Goal: Transaction & Acquisition: Obtain resource

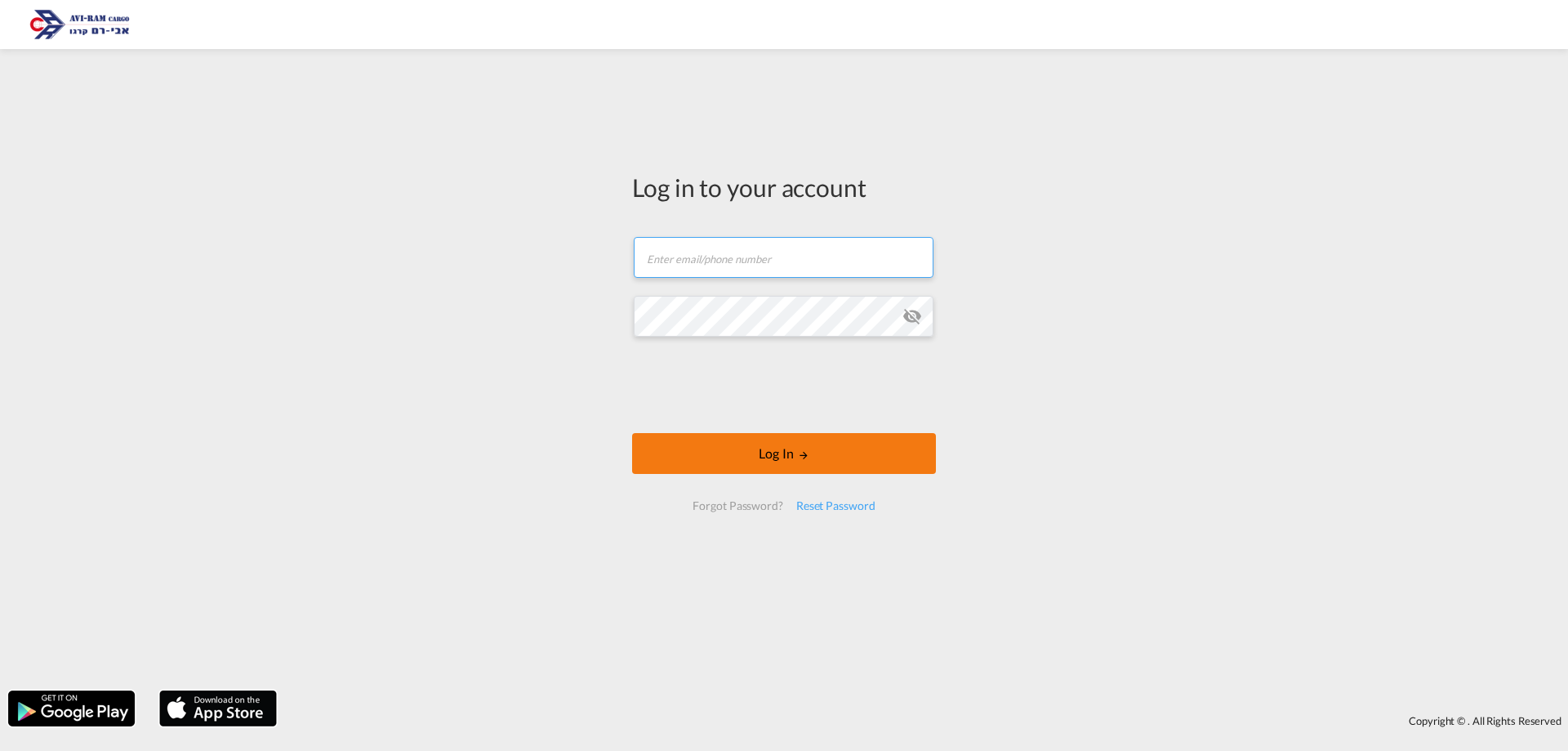
type input "[EMAIL_ADDRESS][DOMAIN_NAME]"
click at [870, 456] on button "Log In" at bounding box center [784, 453] width 304 height 41
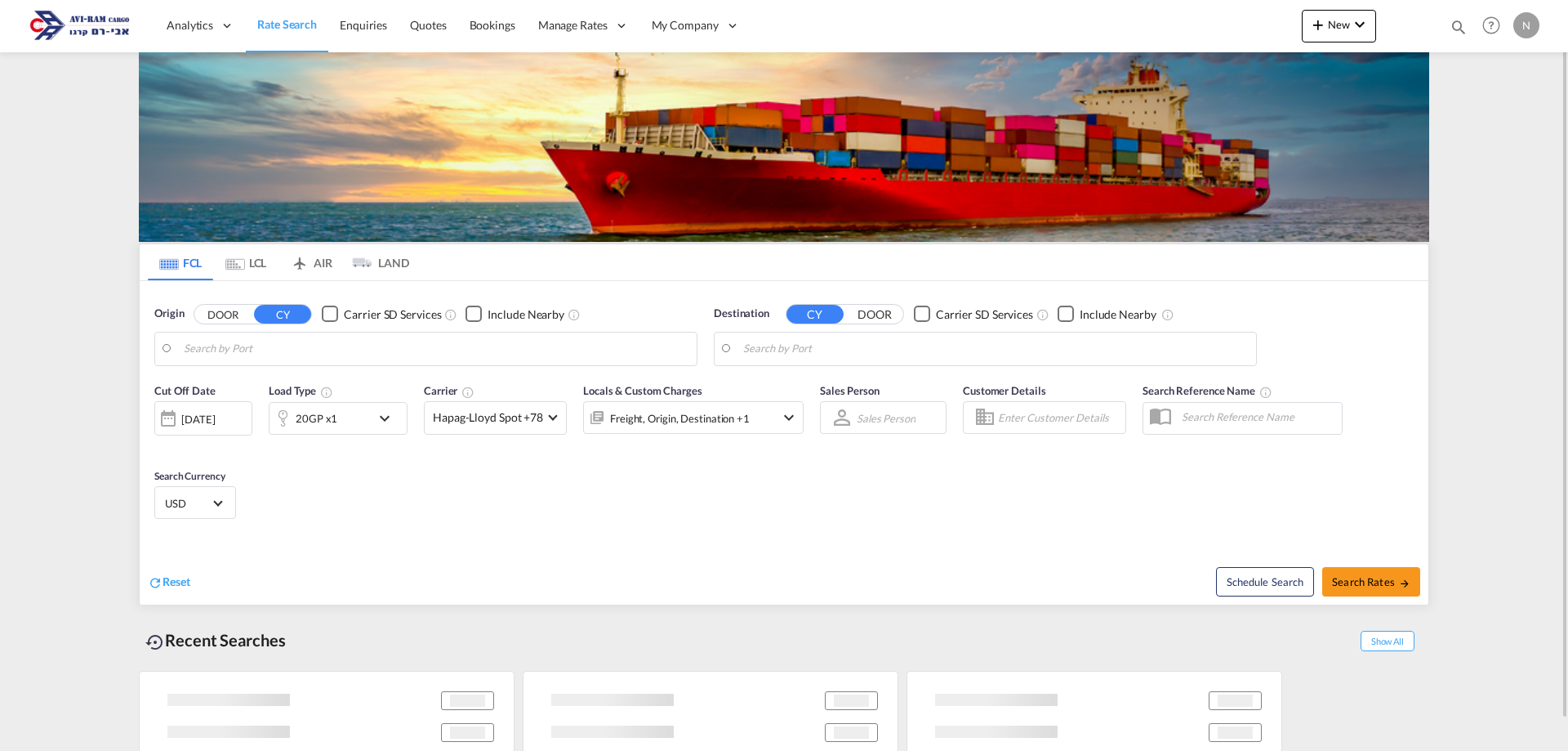
type input "Tianjin Xingang Pt, CNTXG"
type input "[GEOGRAPHIC_DATA], [GEOGRAPHIC_DATA]"
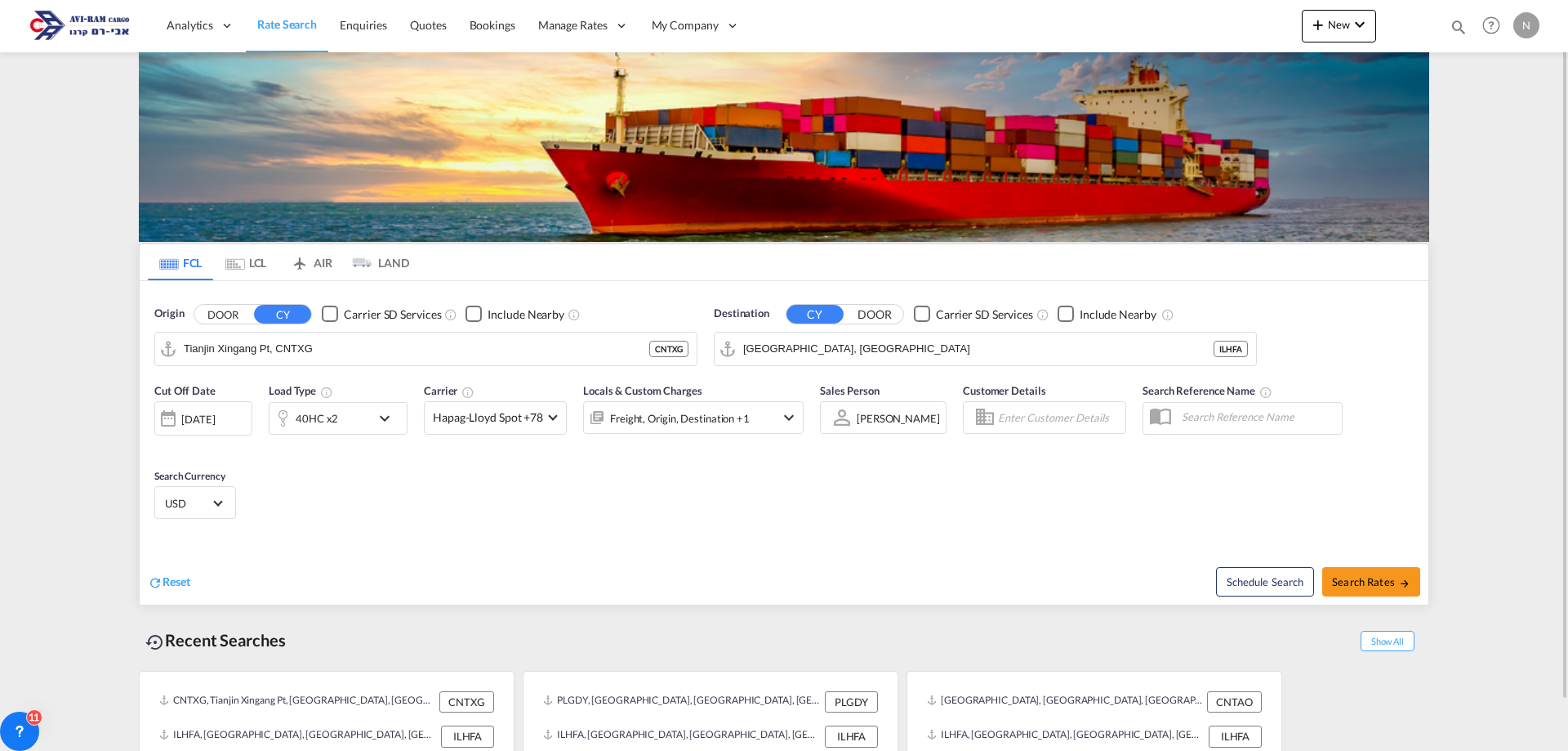
click at [286, 423] on div at bounding box center [282, 419] width 27 height 33
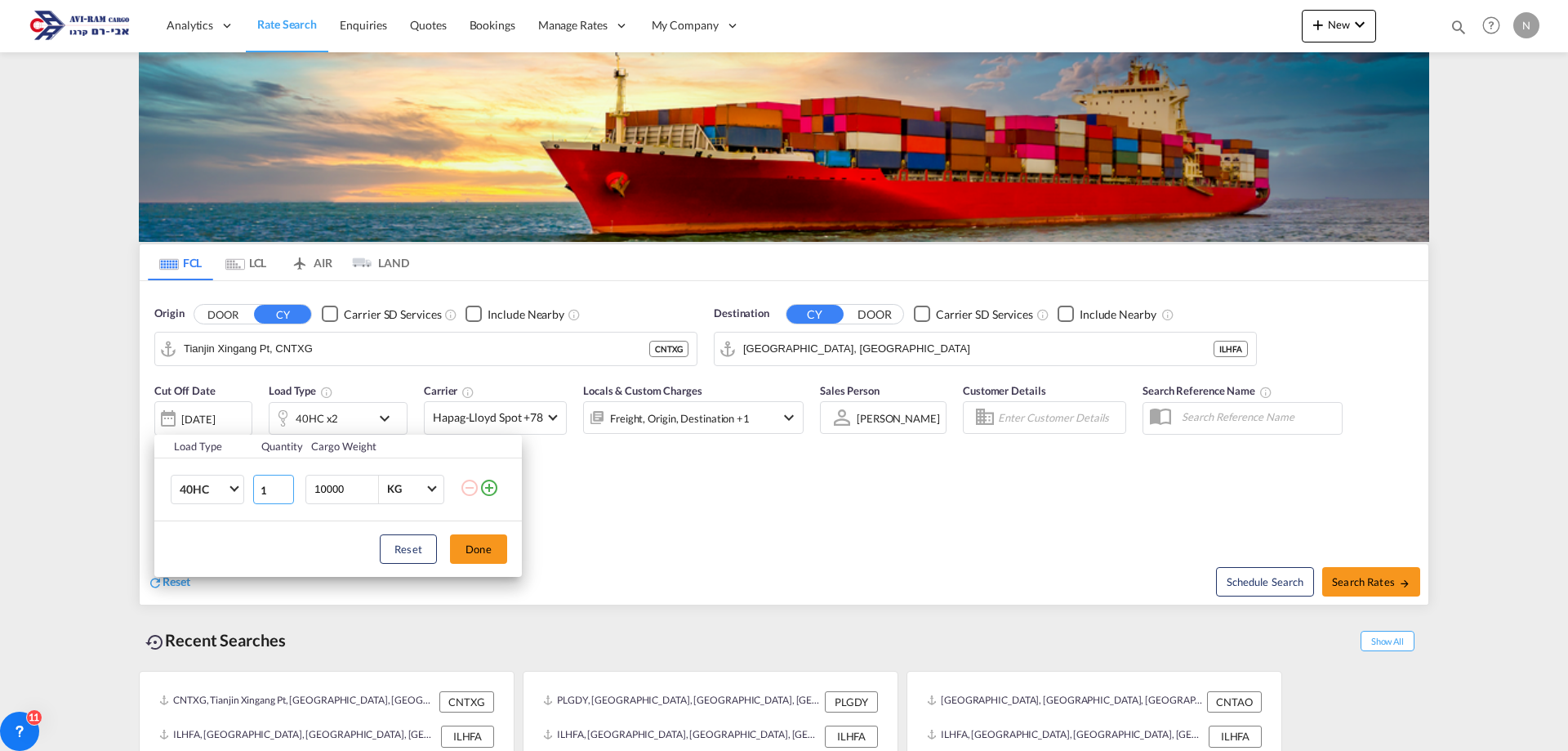
type input "1"
click at [286, 494] on input "1" at bounding box center [274, 489] width 41 height 29
click at [236, 487] on span "Choose: \a40HC" at bounding box center [234, 487] width 9 height 9
click at [192, 412] on div "20GP" at bounding box center [193, 411] width 28 height 16
click at [329, 492] on input "10000" at bounding box center [345, 489] width 65 height 27
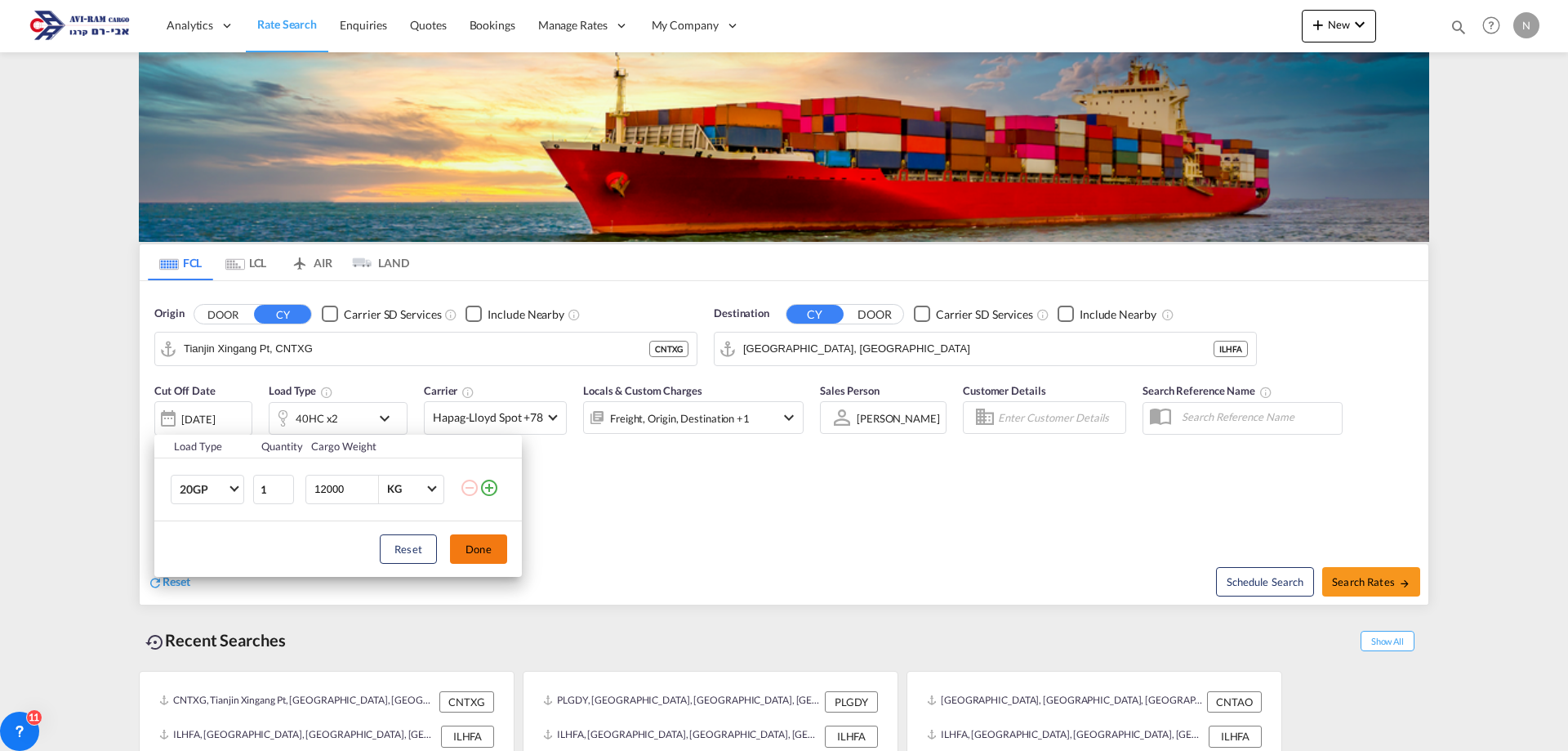
type input "12000"
drag, startPoint x: 474, startPoint y: 551, endPoint x: 512, endPoint y: 557, distance: 38.5
click at [483, 551] on button "Done" at bounding box center [479, 550] width 57 height 29
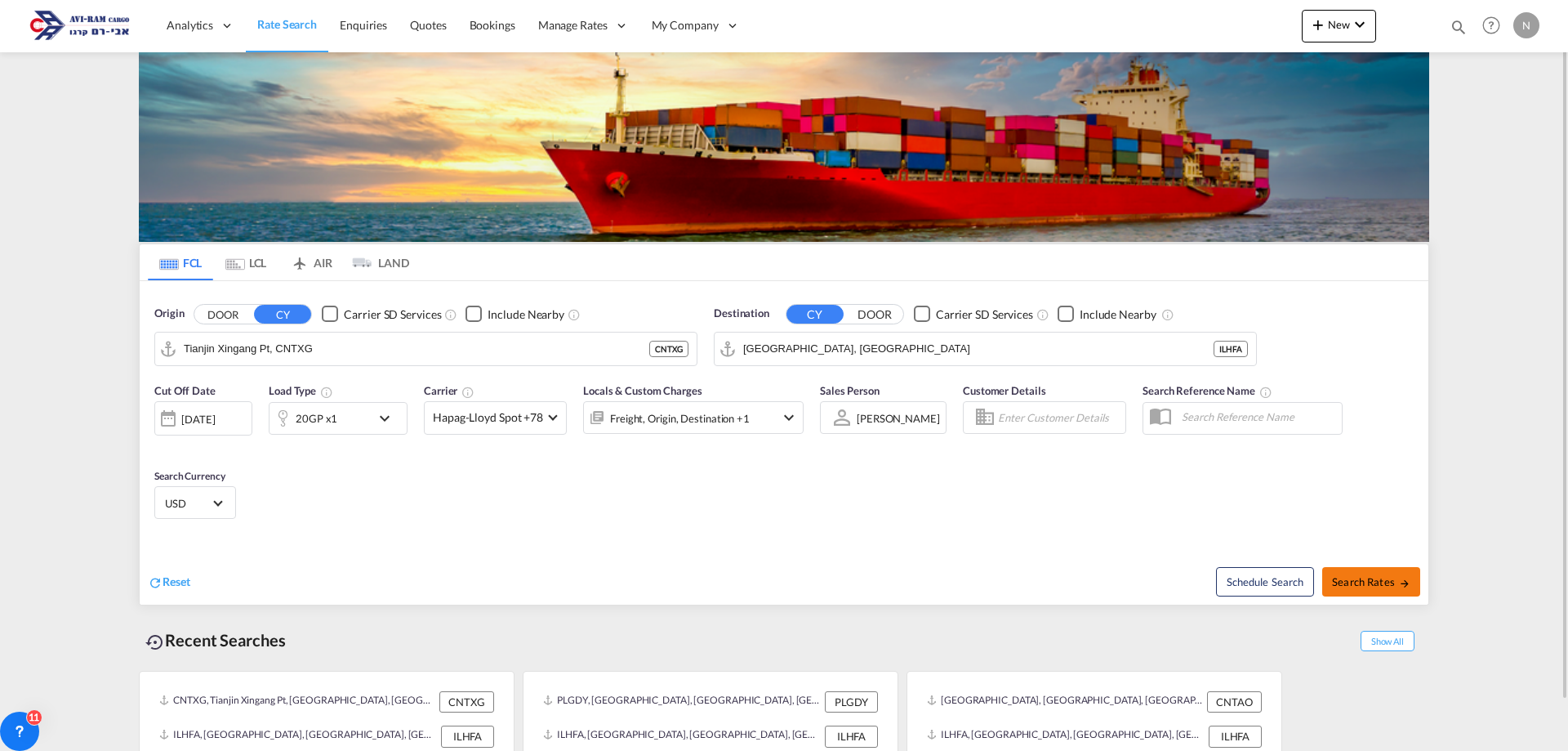
click at [1363, 582] on span "Search Rates" at bounding box center [1371, 582] width 79 height 13
type input "CNTXG to ILHFA / [DATE]"
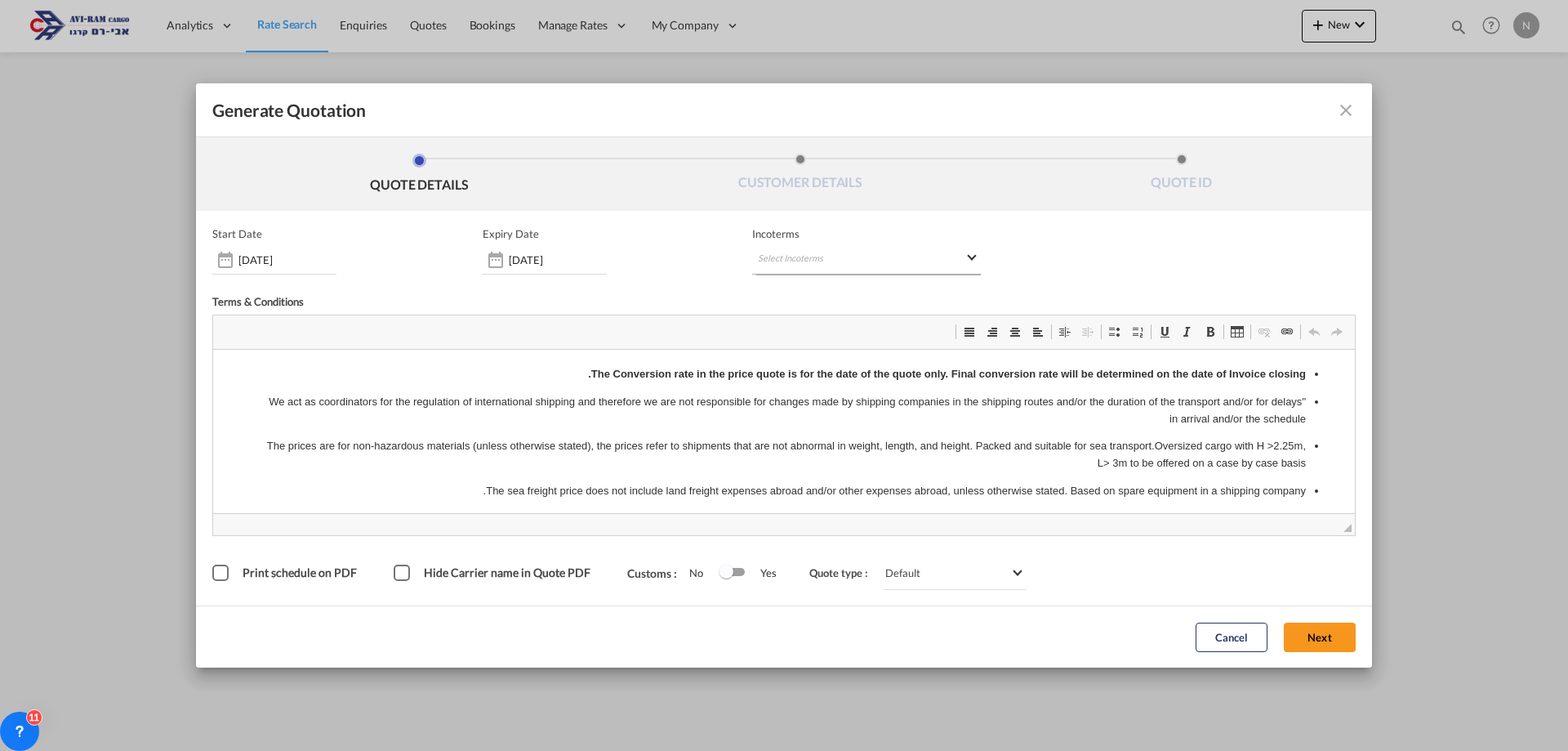
click at [777, 254] on md-select "Select Incoterms FOB - export Free on Board CPT - import Carrier Paid to DAP - …" at bounding box center [867, 260] width 229 height 29
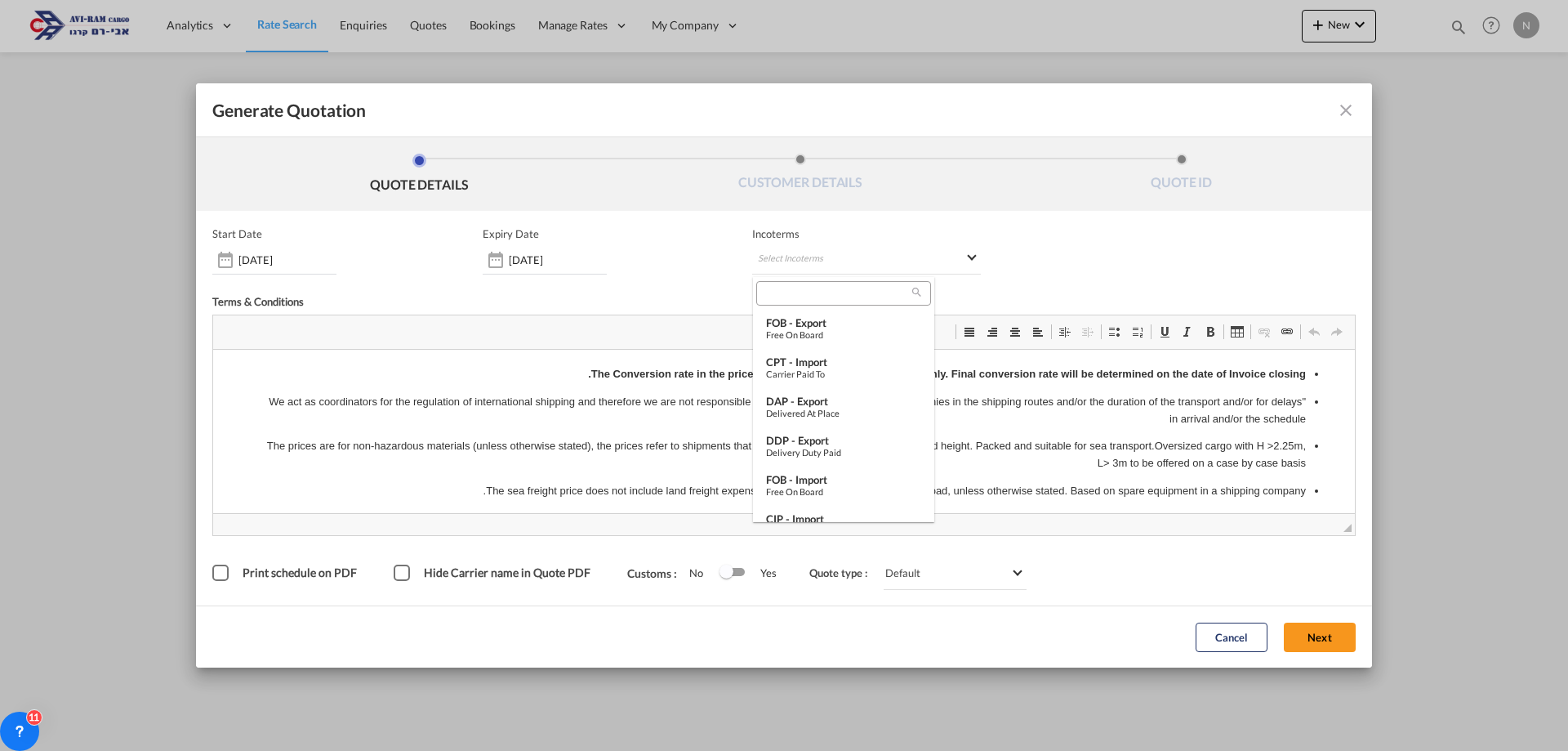
click at [784, 293] on input "search" at bounding box center [837, 293] width 151 height 15
drag, startPoint x: 784, startPoint y: 321, endPoint x: 795, endPoint y: 479, distance: 158.4
click at [795, 479] on md-content "FOB - export Free on Board CPT - import Carrier Paid to DAP - export Delivered …" at bounding box center [844, 399] width 181 height 245
click at [795, 479] on div "FOB - import" at bounding box center [844, 480] width 156 height 13
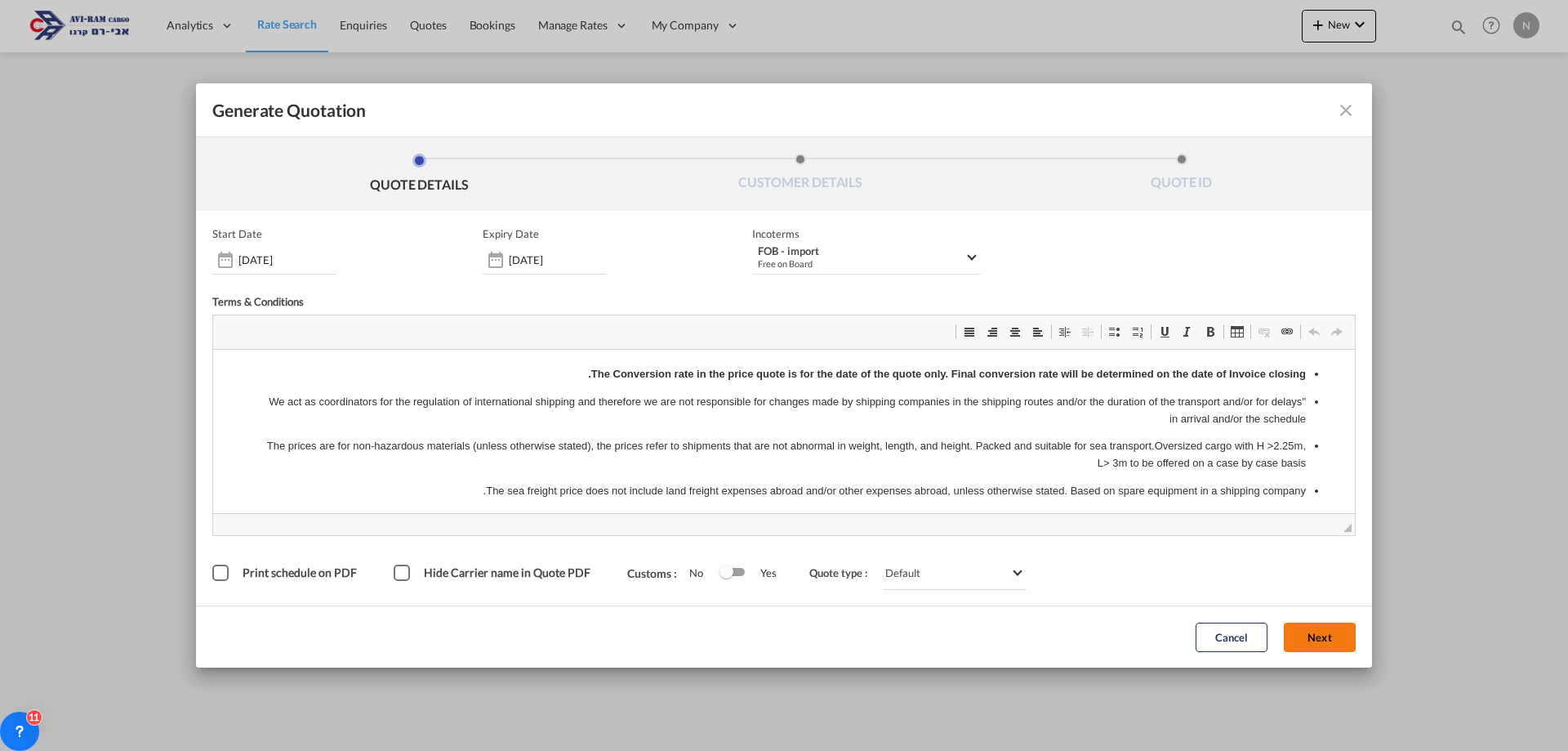
click at [1318, 637] on button "Next" at bounding box center [1320, 637] width 72 height 29
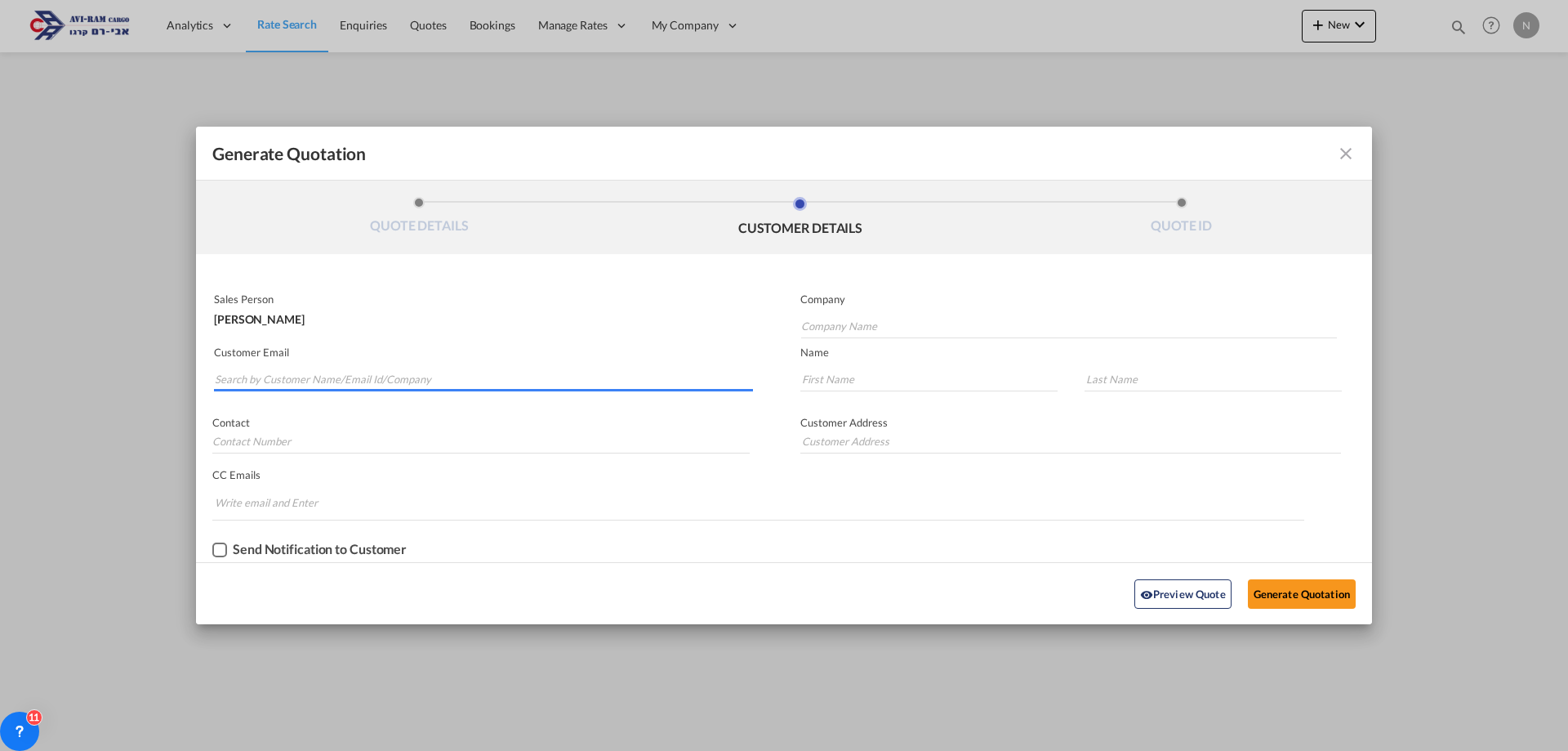
click at [235, 376] on input "Search by Customer Name/Email Id/Company" at bounding box center [484, 379] width 538 height 25
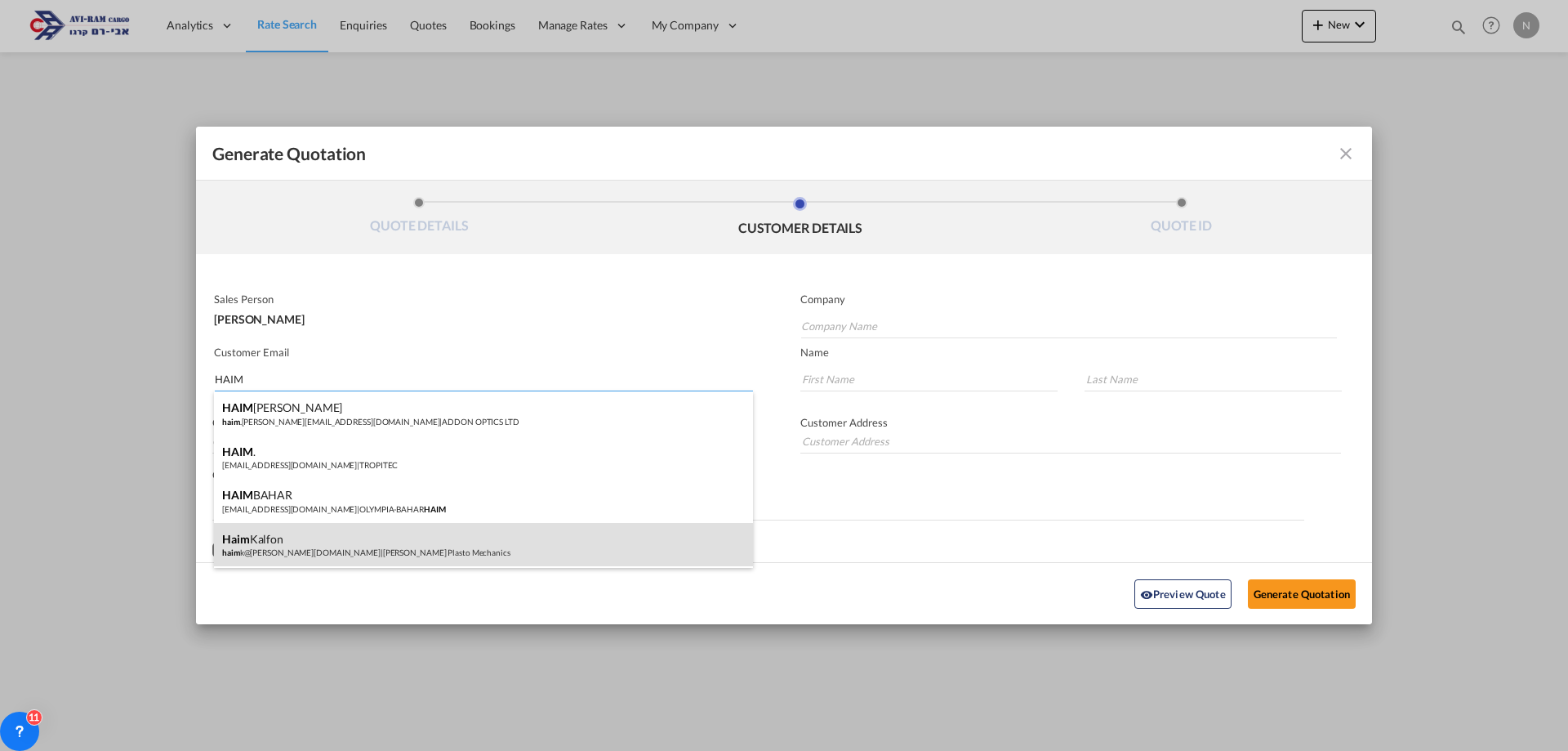
type input "HAIM"
click at [296, 550] on div "[PERSON_NAME] haim k@[PERSON_NAME][DOMAIN_NAME] | [PERSON_NAME] Plasto Mechanics" at bounding box center [483, 545] width 539 height 44
type input "[PERSON_NAME] Plasto Mechanics"
type input "[EMAIL_ADDRESS][PERSON_NAME][DOMAIN_NAME]"
type input "Haim"
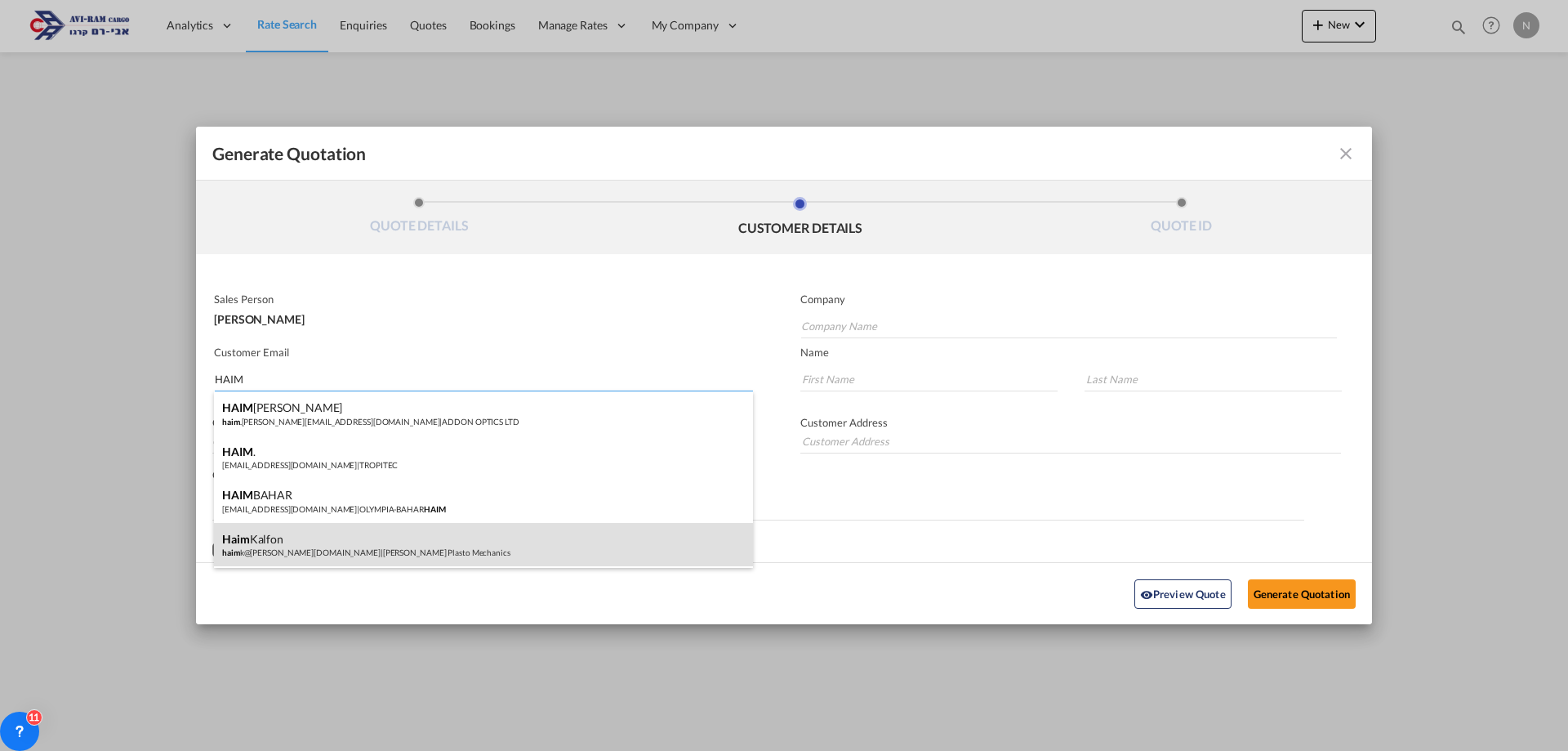
type input "Kalfon"
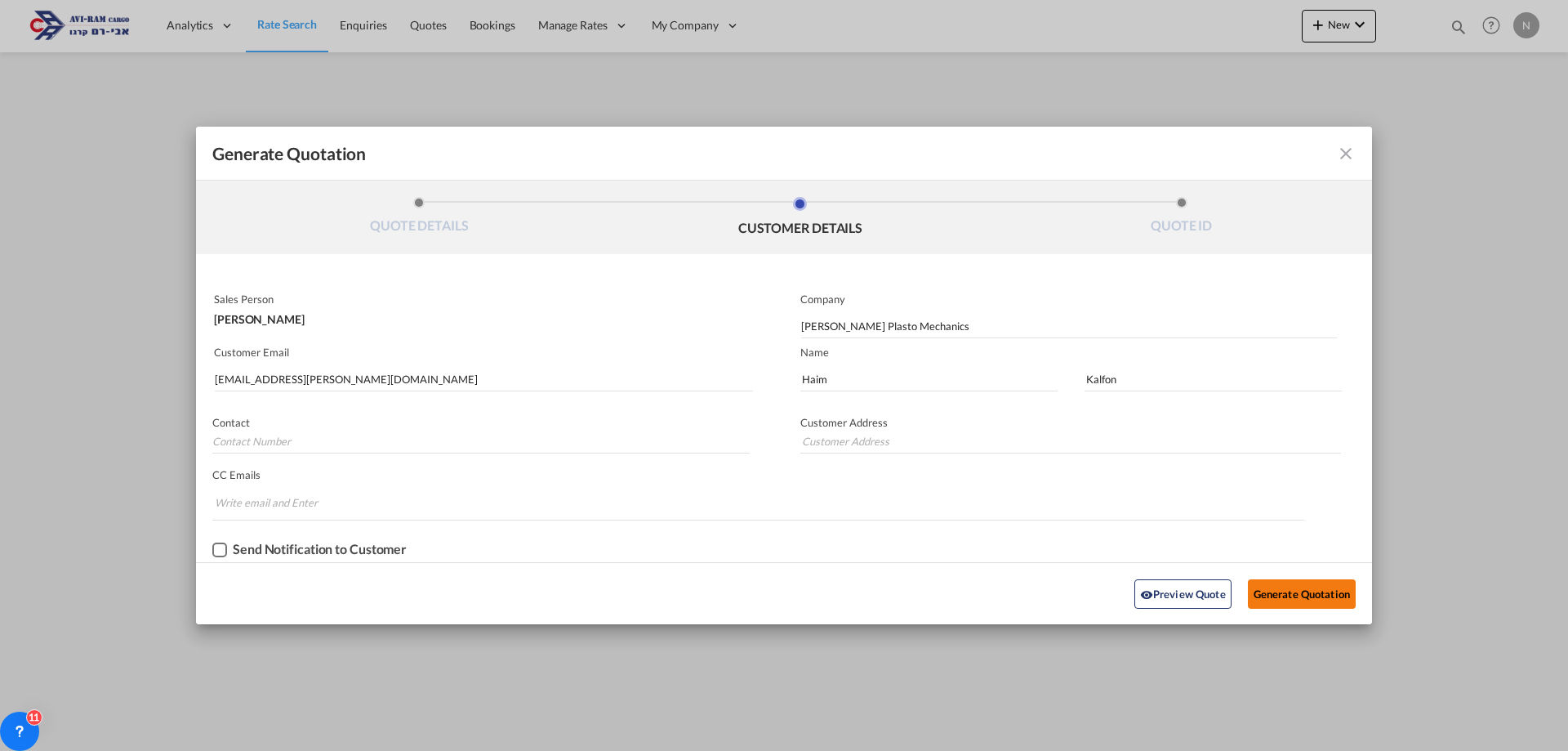
click at [1304, 595] on button "Generate Quotation" at bounding box center [1302, 594] width 108 height 29
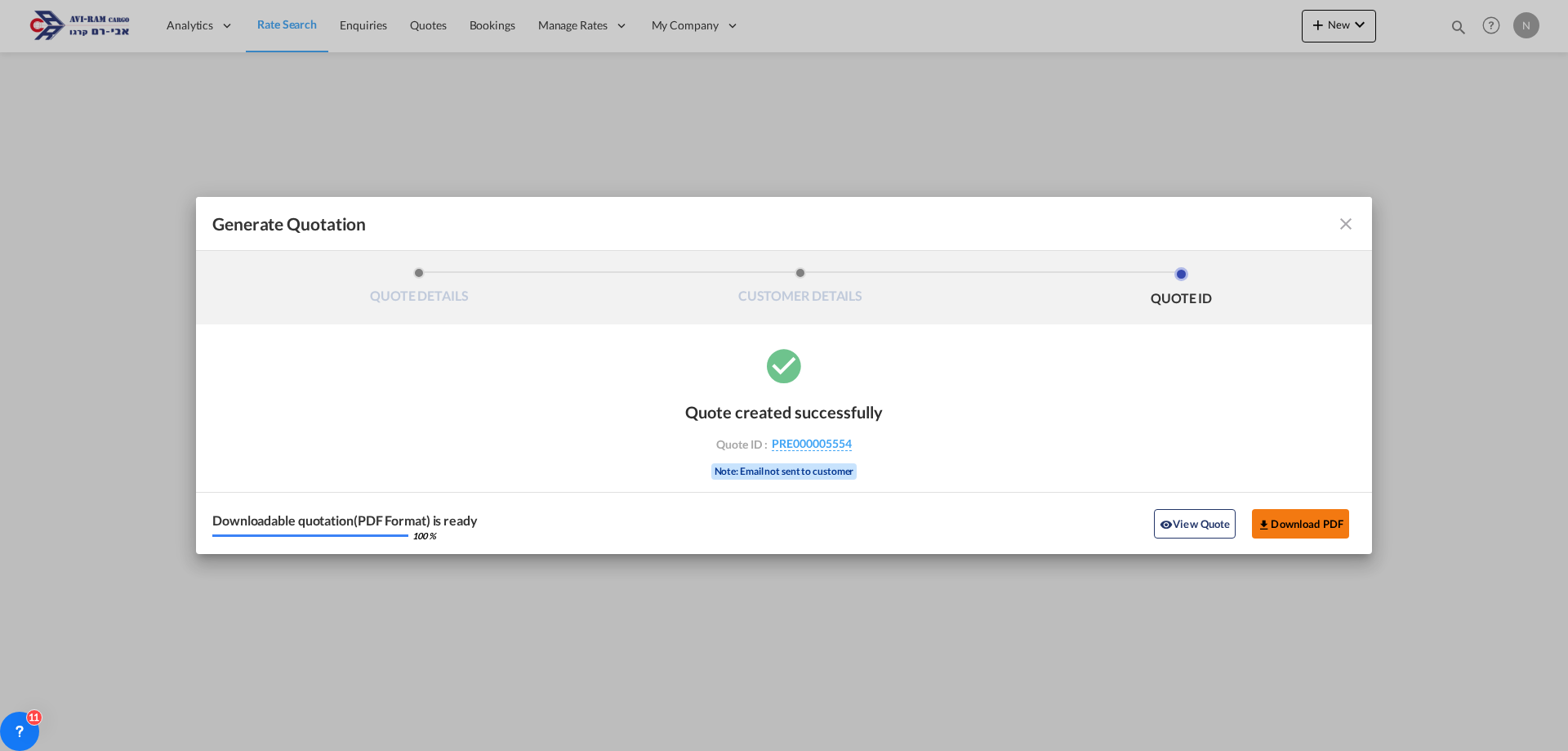
click at [1302, 528] on button "Download PDF" at bounding box center [1301, 524] width 97 height 29
click at [1346, 225] on md-icon "icon-close fg-AAA8AD cursor m-0" at bounding box center [1346, 223] width 19 height 19
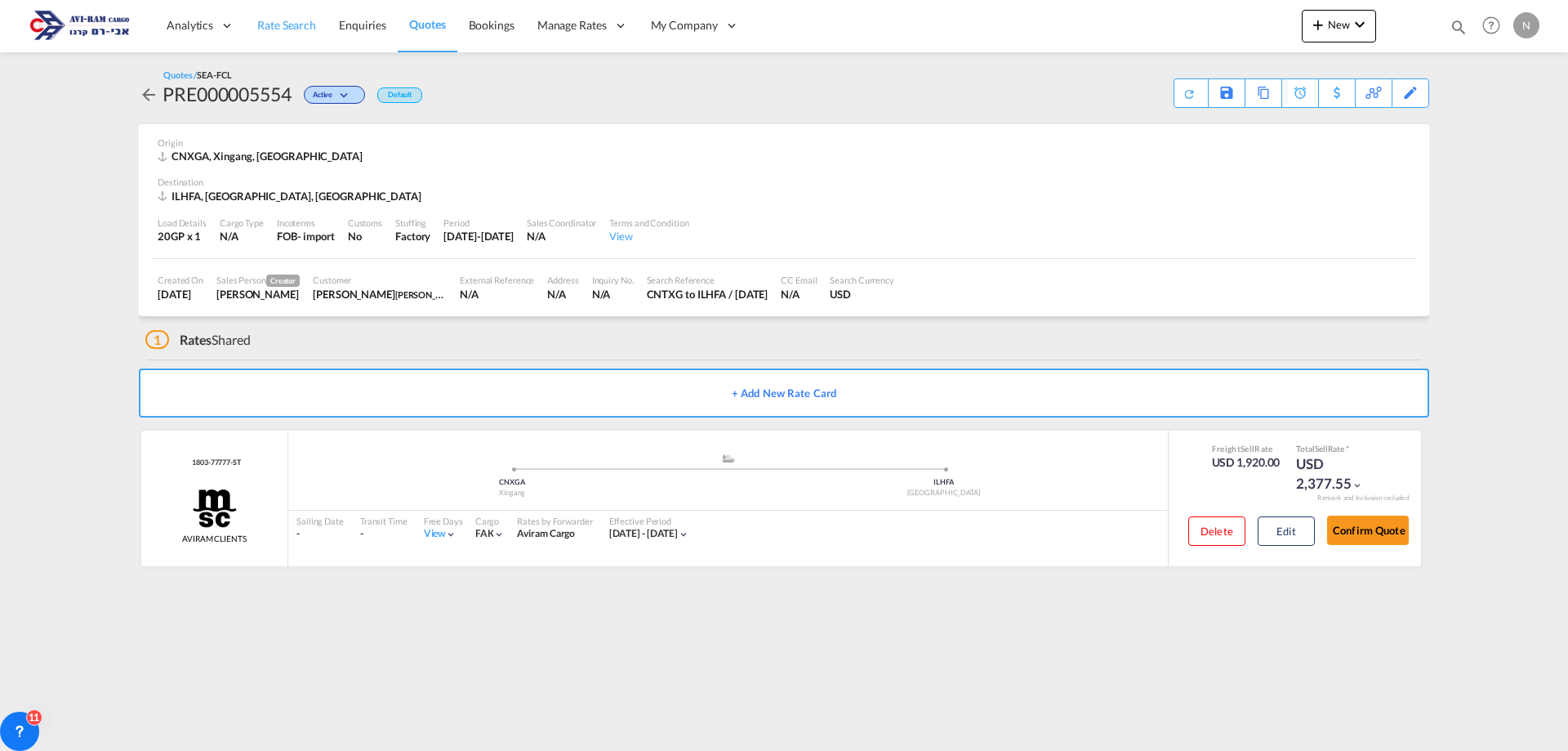
click at [270, 26] on span "Rate Search" at bounding box center [287, 25] width 59 height 14
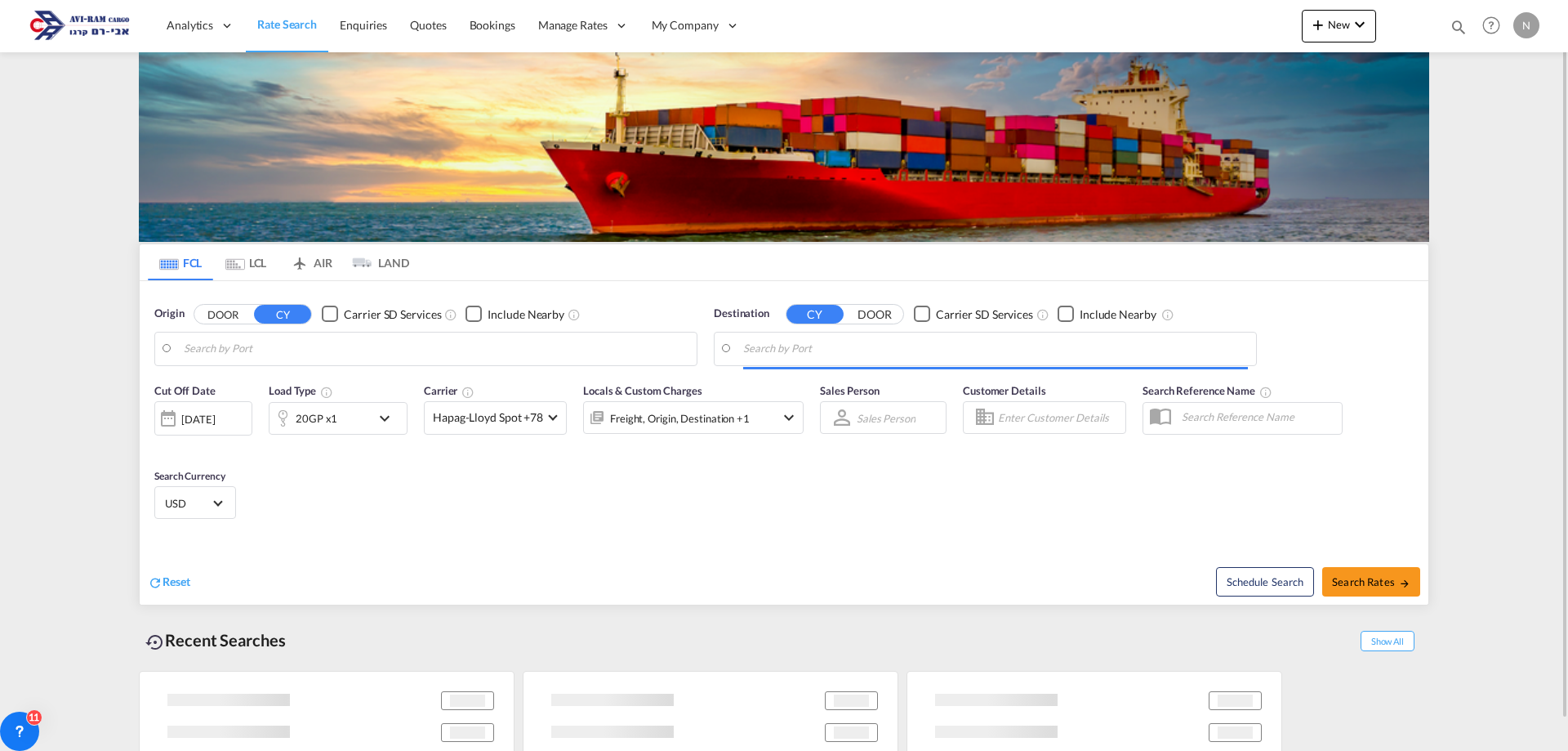
type input "Tianjin Xingang Pt, CNTXG"
type input "[GEOGRAPHIC_DATA], [GEOGRAPHIC_DATA]"
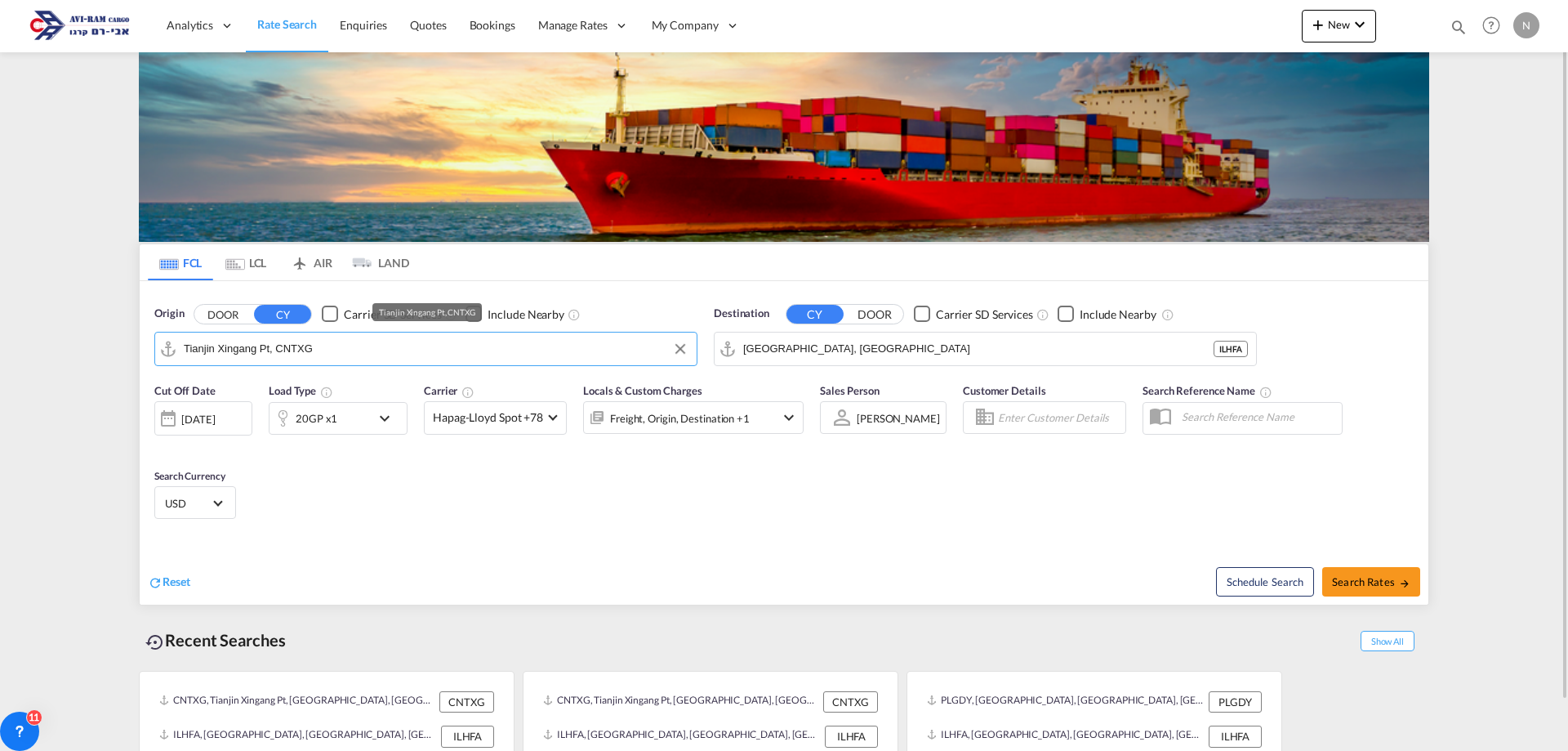
click at [281, 349] on input "Tianjin Xingang Pt, CNTXG" at bounding box center [436, 349] width 504 height 25
click at [299, 354] on input "Tianjin Xingang Pt, CNTXG" at bounding box center [436, 349] width 504 height 25
click at [235, 267] on md-icon "Use the left and right arrow keys to navigate between tabs" at bounding box center [234, 264] width 19 height 12
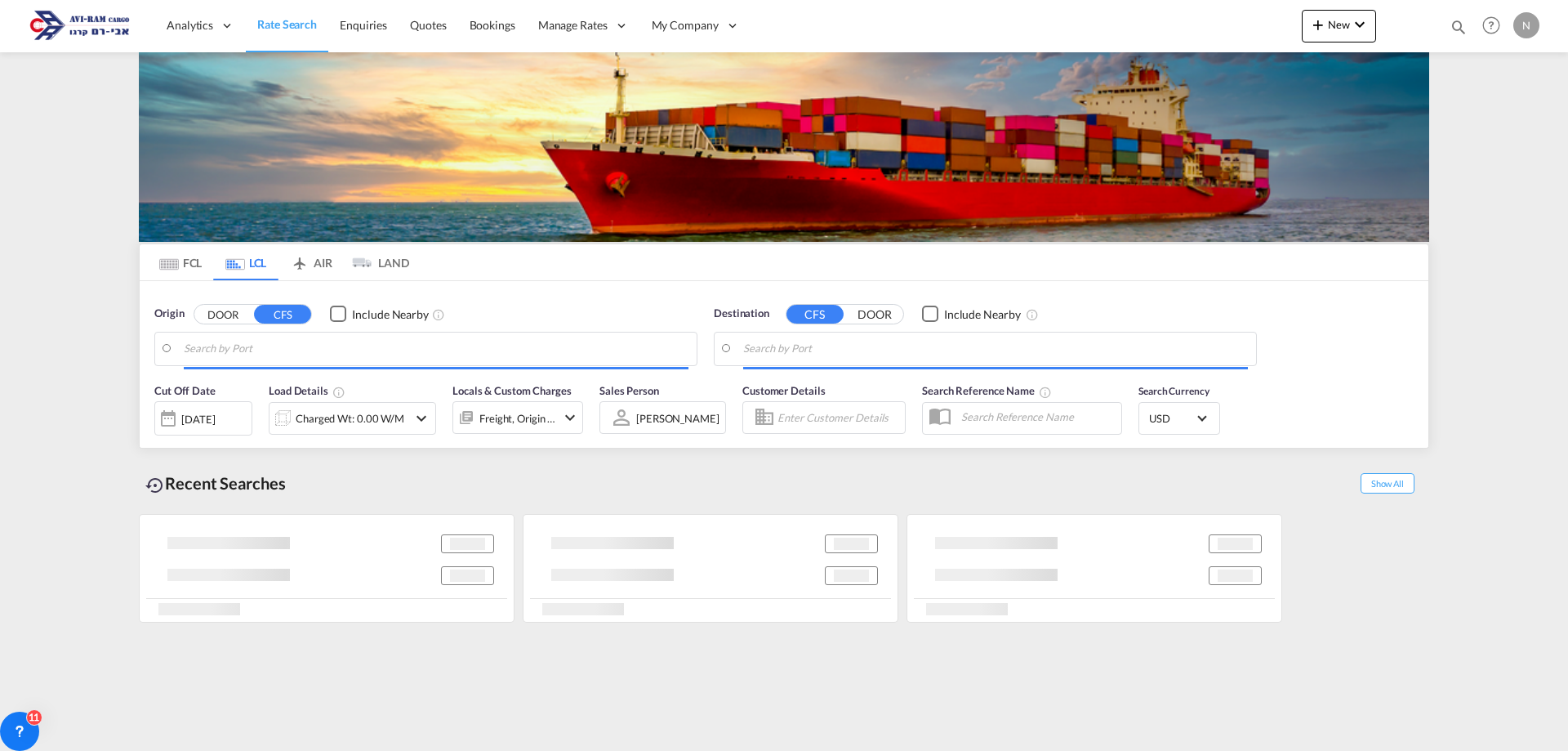
click at [260, 346] on input "Search by Port" at bounding box center [436, 349] width 504 height 25
type input "[GEOGRAPHIC_DATA], [GEOGRAPHIC_DATA]"
type input "Ashdod, ILASH"
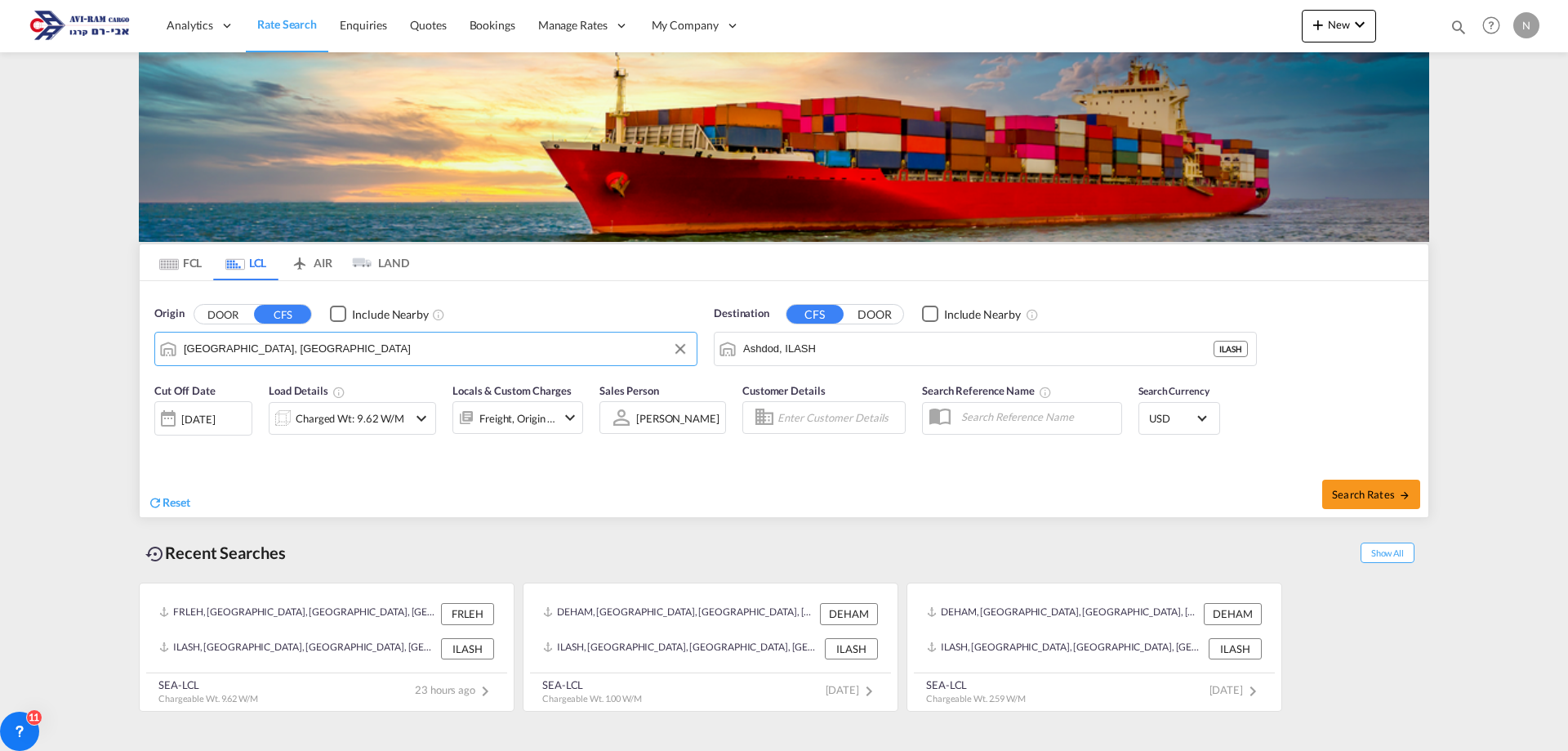
paste input "CNTXG"
click at [290, 384] on div "Tianjin Xingang, TJ China CNTXG" at bounding box center [310, 394] width 310 height 49
type input "Tianjin Xingang, TJ, CNTXG"
click at [308, 423] on div "Charged Wt: 9.62 W/M" at bounding box center [350, 418] width 109 height 23
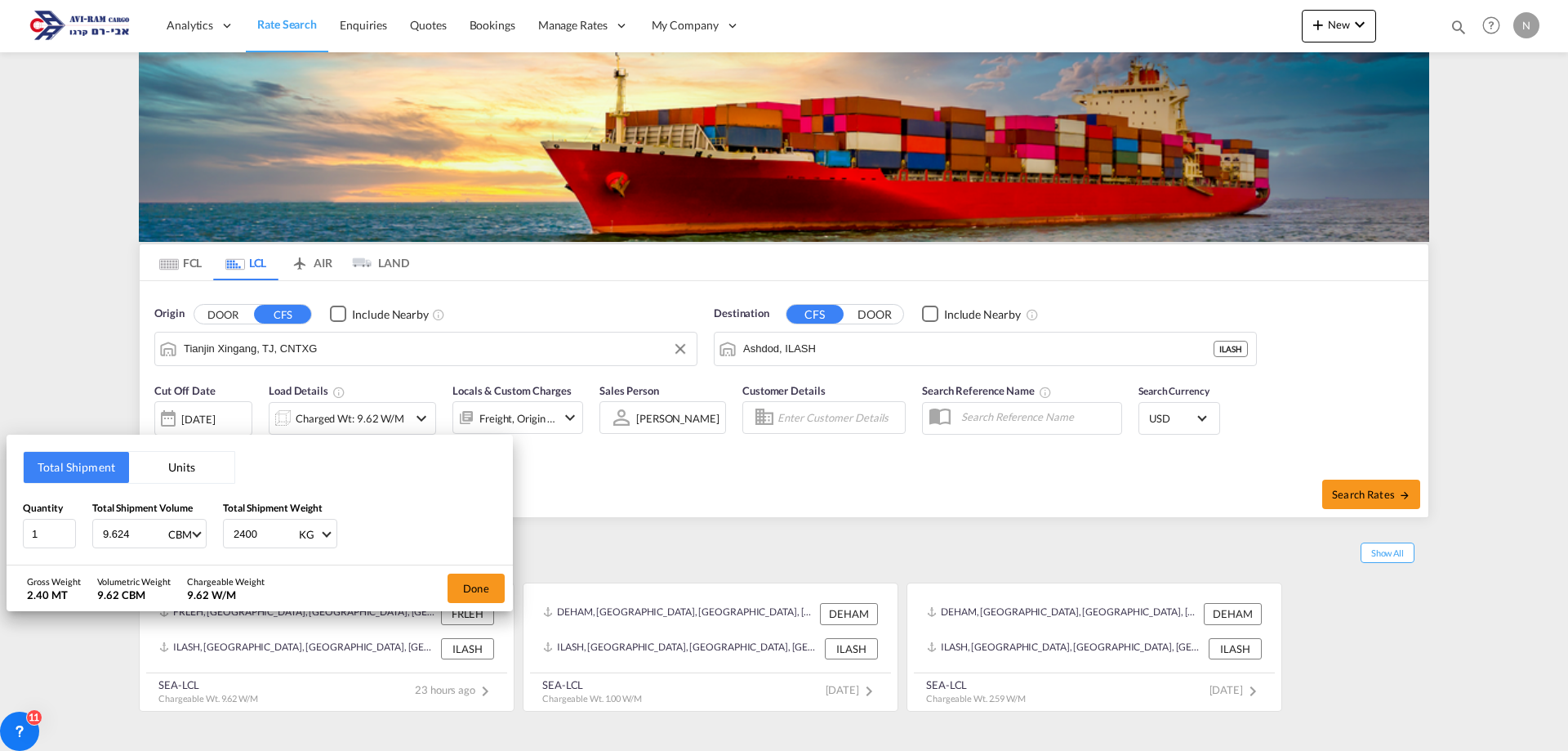
drag, startPoint x: 132, startPoint y: 534, endPoint x: 85, endPoint y: 535, distance: 47.0
click at [85, 535] on div "Quantity 1 Total Shipment Volume 9.624 CBM CBM CFT Total Shipment Weight 2400 K…" at bounding box center [260, 525] width 474 height 49
type input "14.5"
click at [243, 538] on input "2400" at bounding box center [264, 533] width 65 height 27
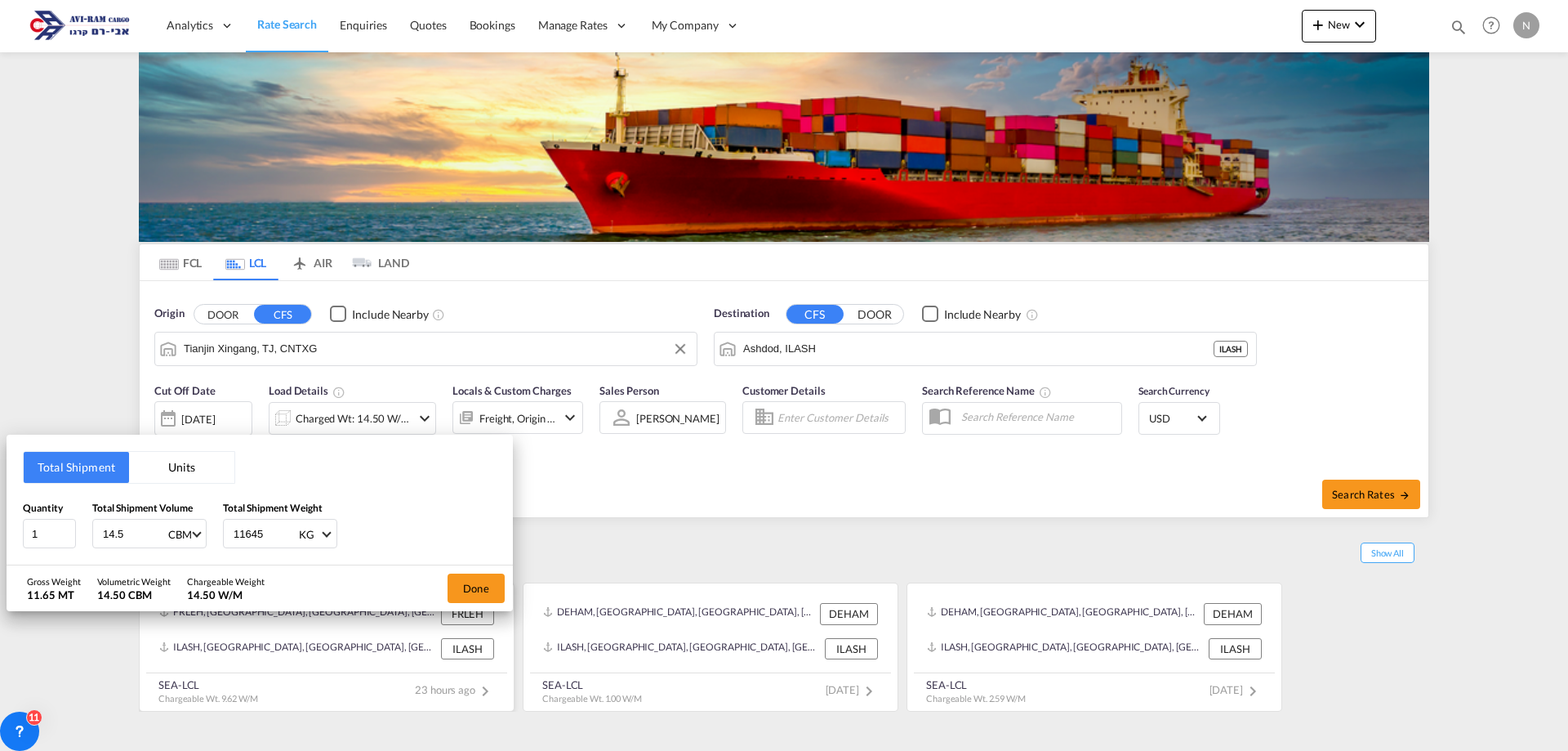
type input "11645"
click at [482, 594] on button "Done" at bounding box center [476, 588] width 57 height 29
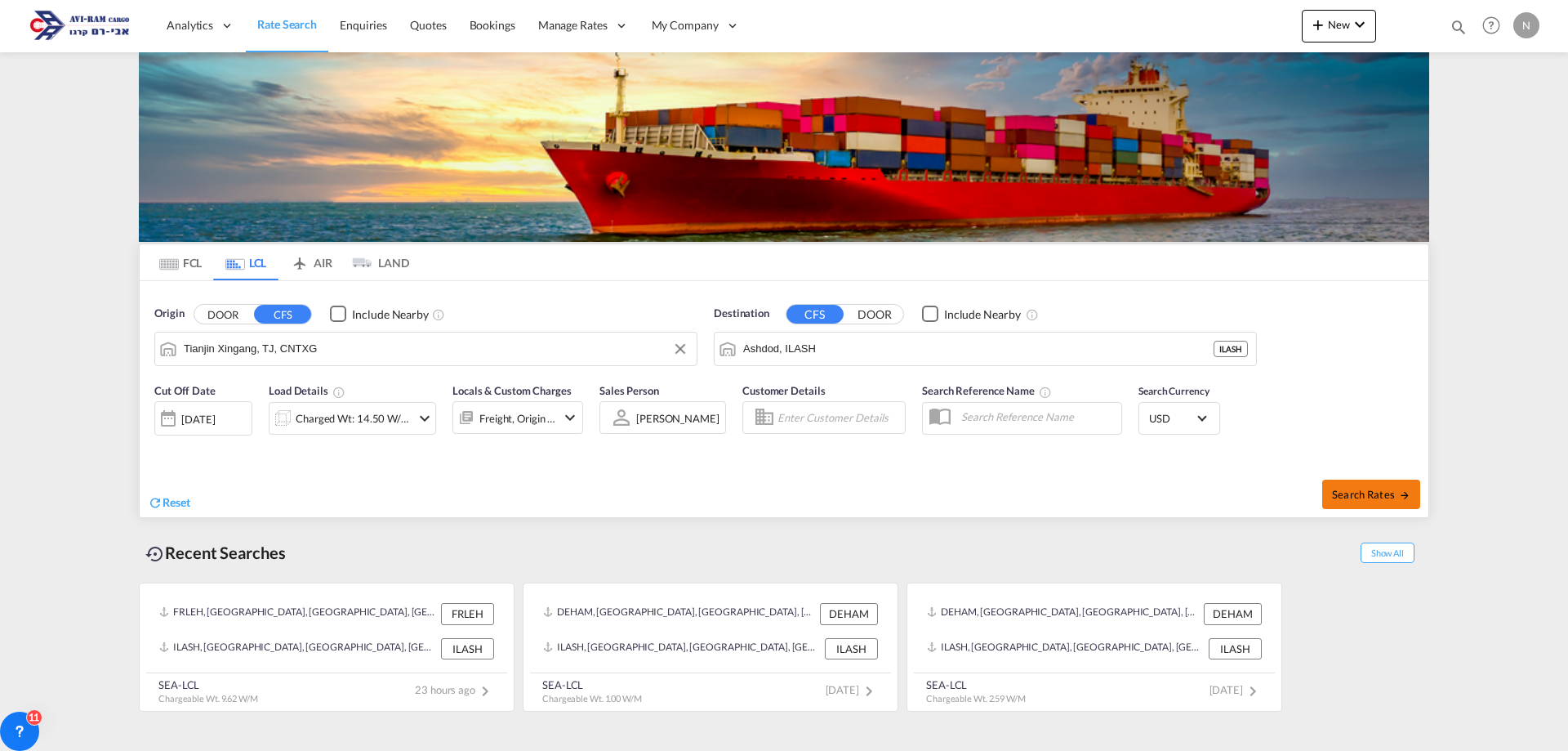
click at [1342, 496] on span "Search Rates" at bounding box center [1371, 495] width 79 height 13
type input "CNTXG to ILASH / [DATE]"
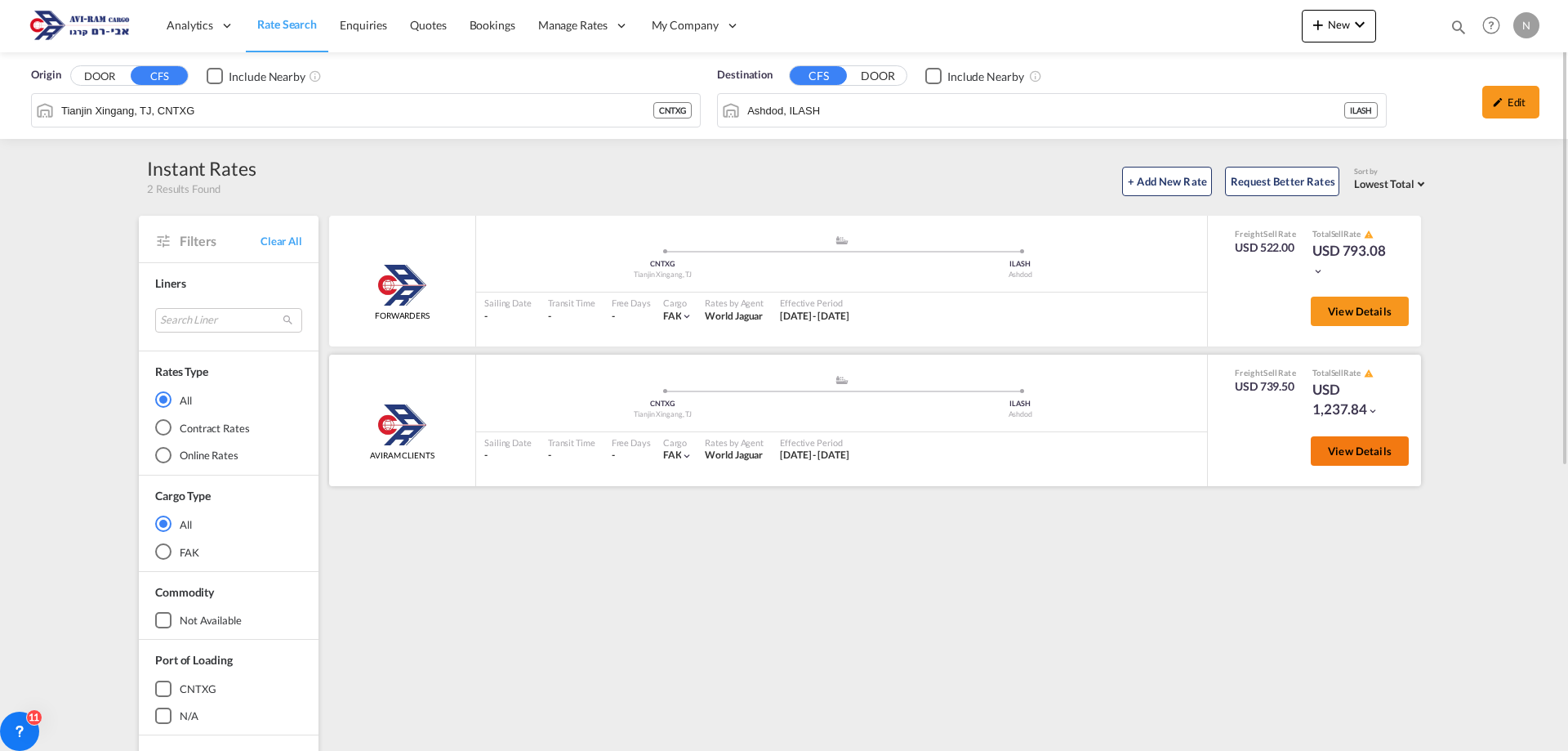
click at [1353, 452] on span "View Details" at bounding box center [1360, 451] width 64 height 13
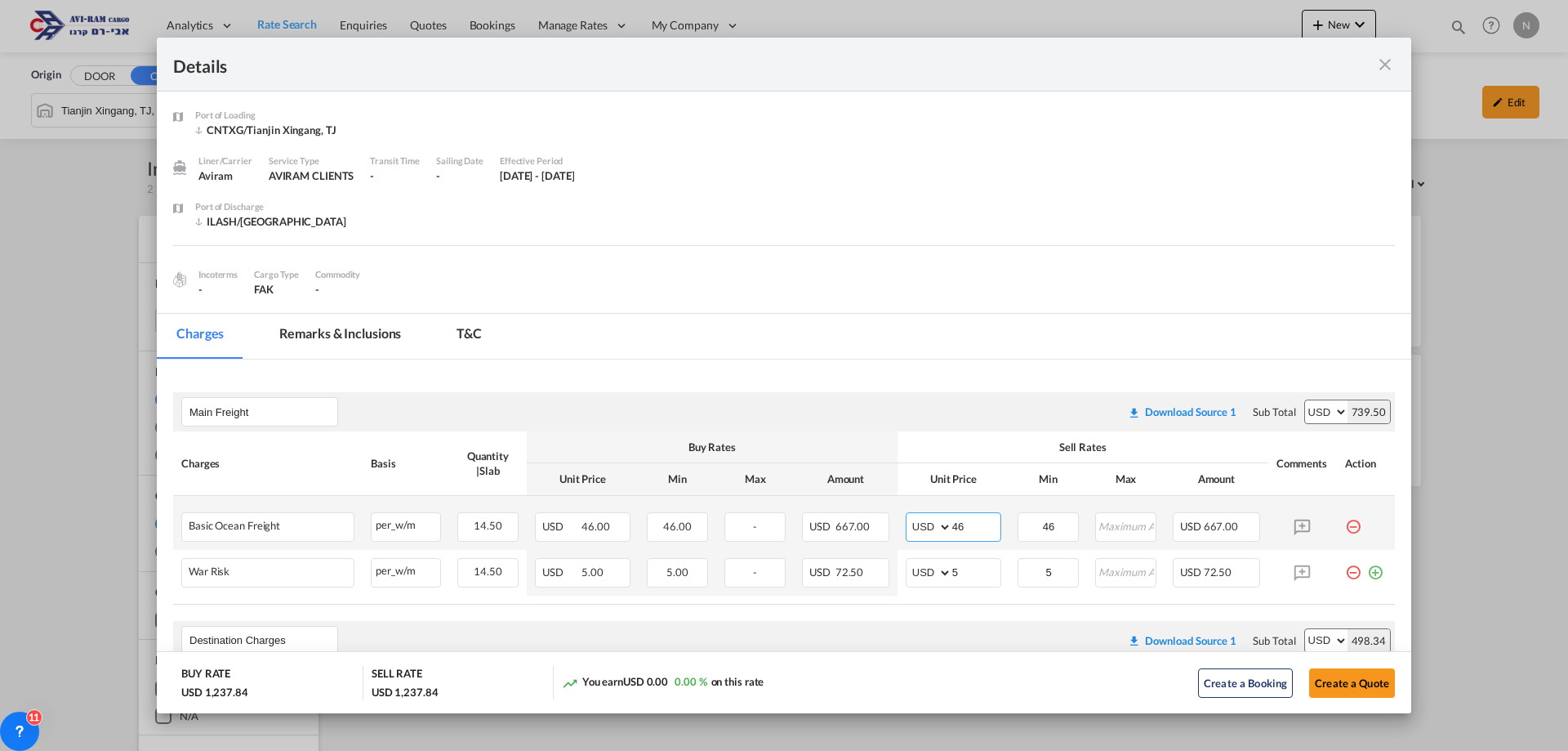
click at [952, 519] on input "46" at bounding box center [976, 525] width 49 height 25
type input "60"
drag, startPoint x: 1336, startPoint y: 680, endPoint x: 1036, endPoint y: 387, distance: 419.3
click at [1036, 387] on md-dialog "Details Port of [GEOGRAPHIC_DATA] CNTXG/Tianjin Xingang, TJ Liner/Carrier Avira…" at bounding box center [784, 376] width 1255 height 676
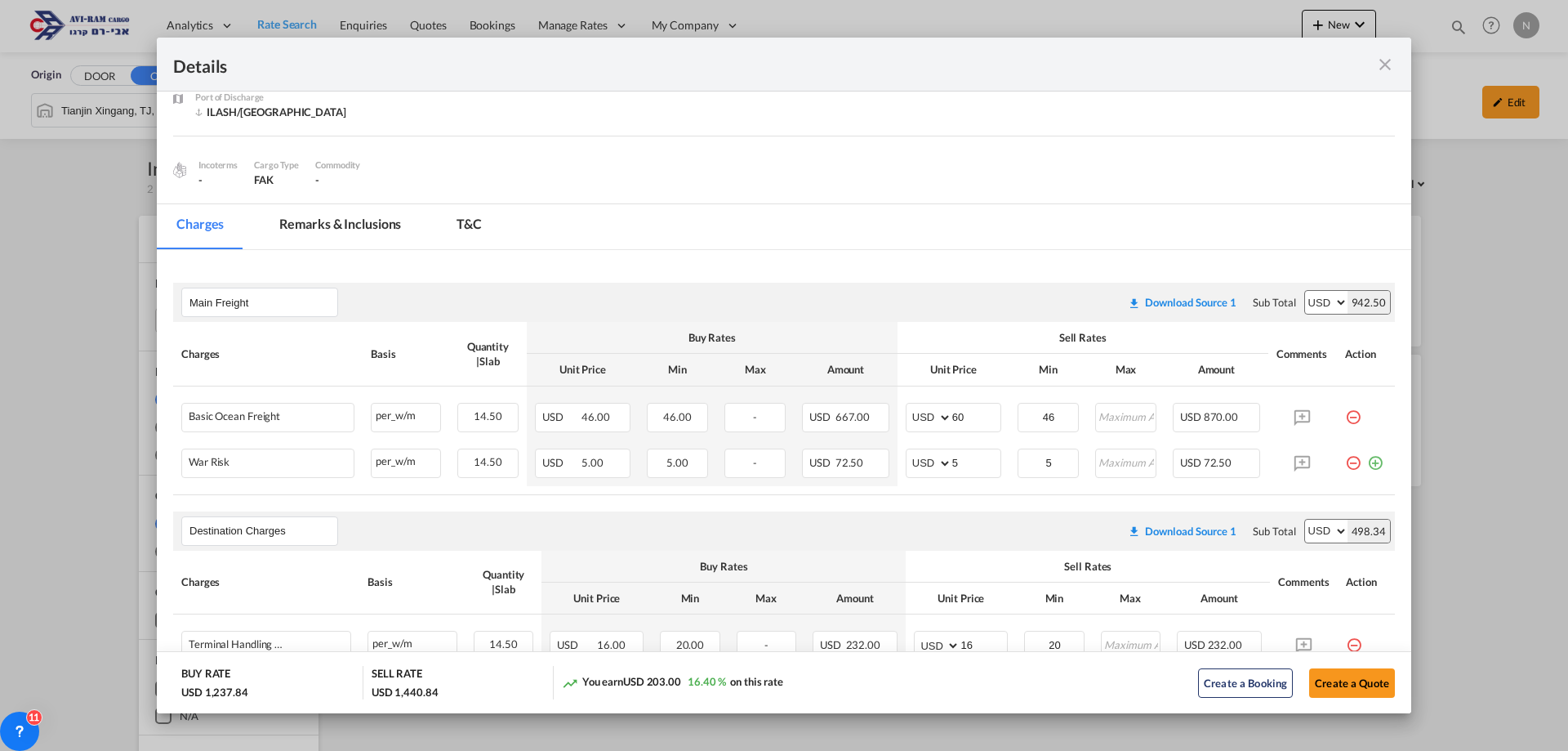
scroll to position [163, 0]
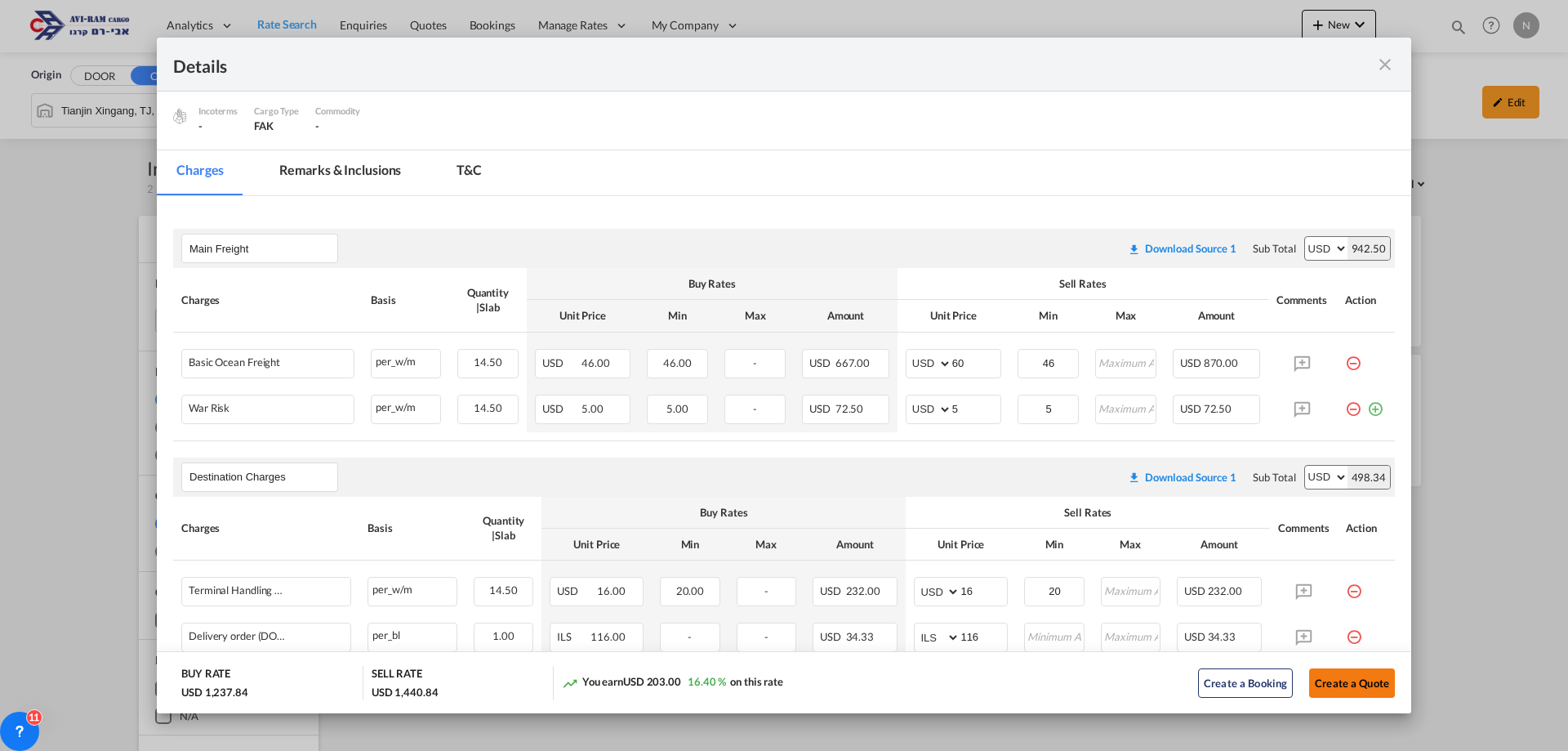
click at [1330, 685] on button "Create a Quote" at bounding box center [1352, 683] width 86 height 29
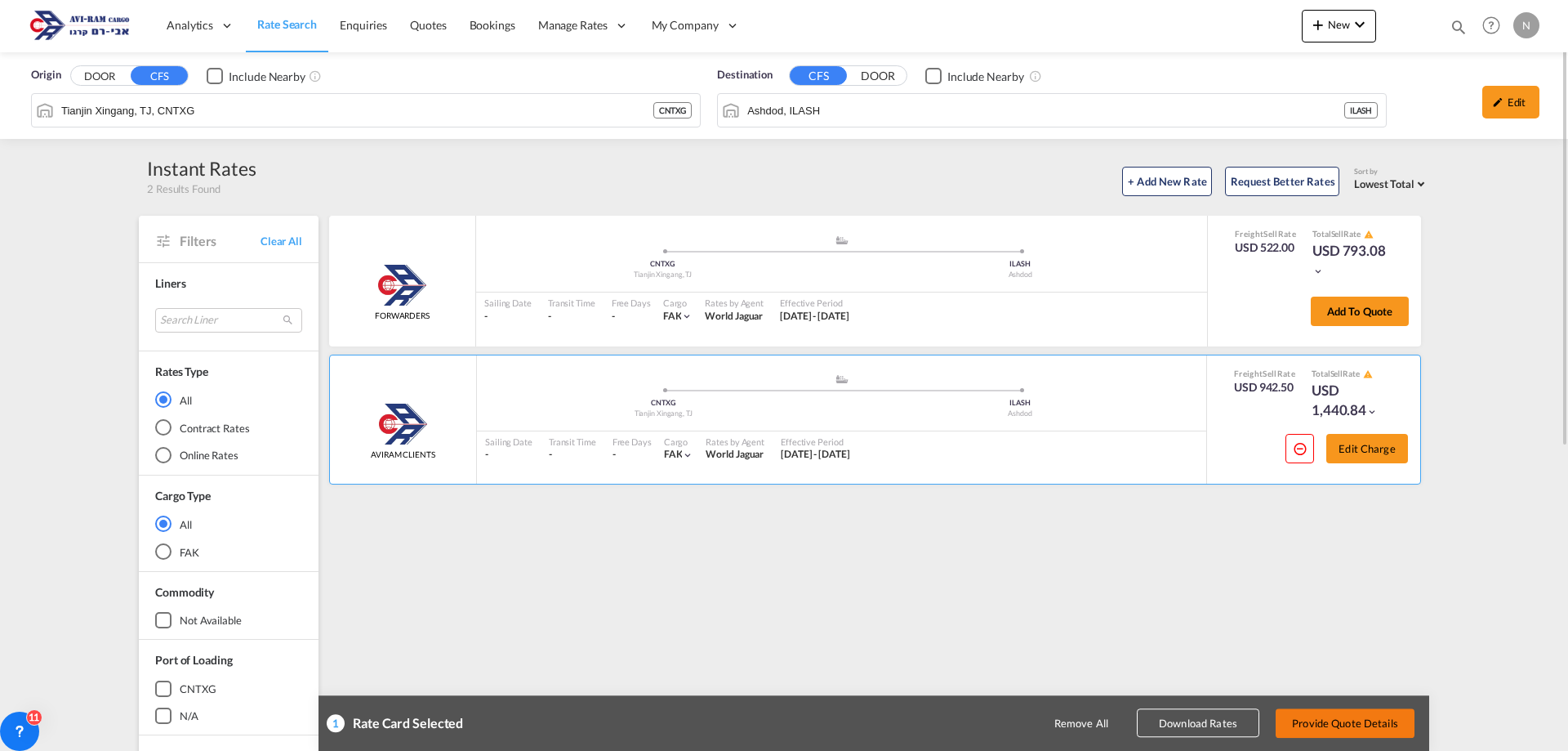
click at [1325, 724] on button "Provide Quote Details" at bounding box center [1346, 724] width 139 height 29
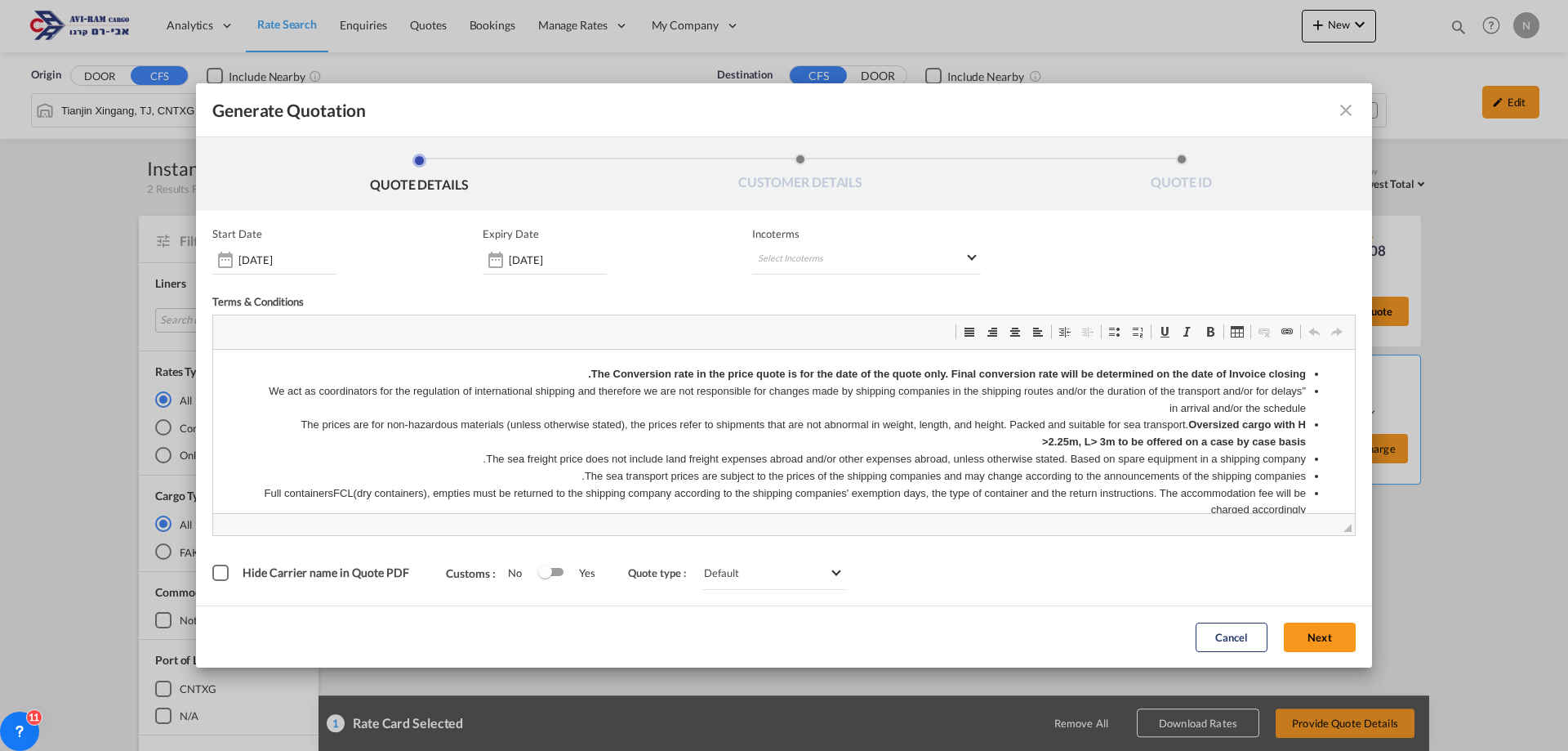
scroll to position [0, 0]
click at [771, 261] on md-select "Select Incoterms FOB - export Free on Board CPT - import Carrier Paid to DAP - …" at bounding box center [867, 260] width 229 height 29
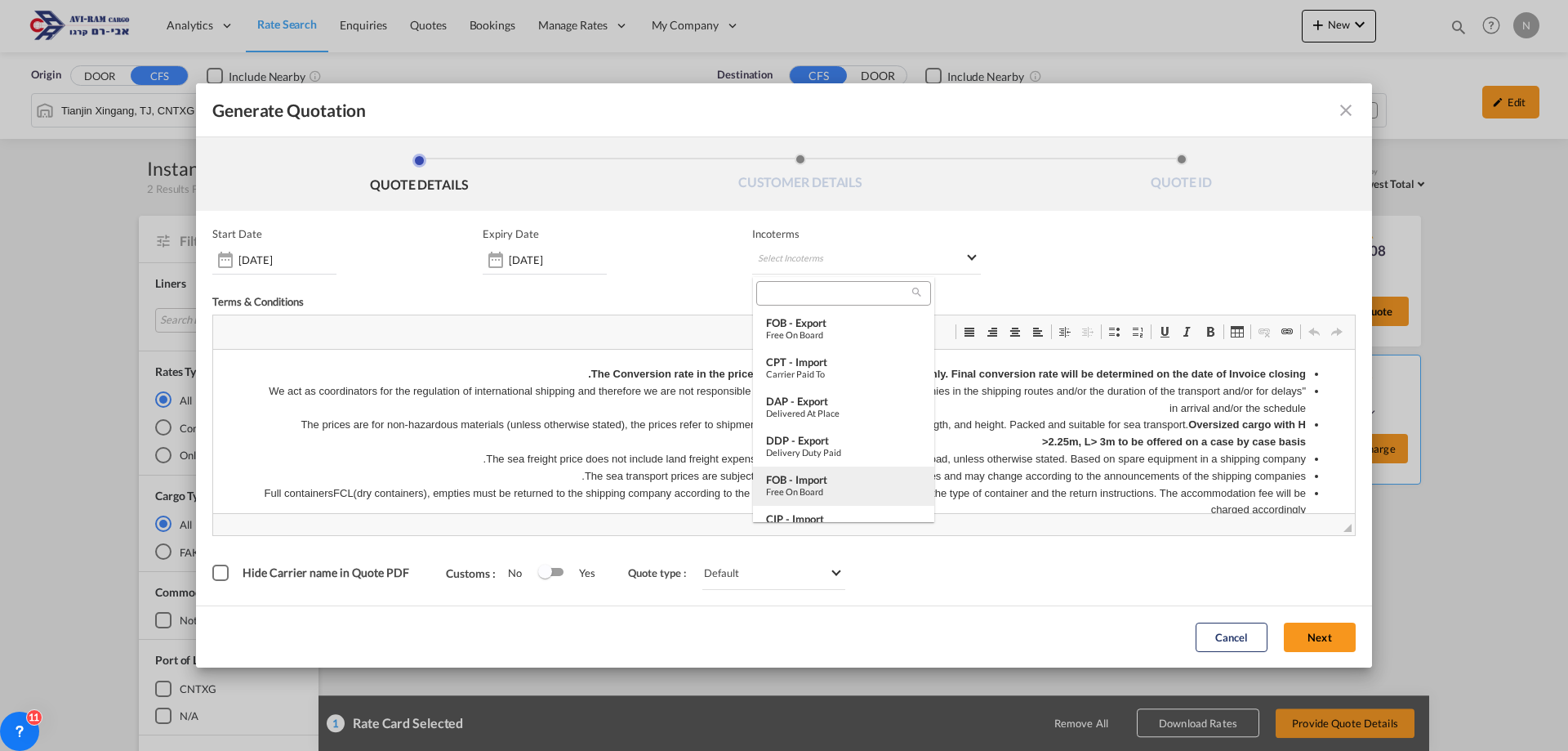
drag, startPoint x: 800, startPoint y: 482, endPoint x: 815, endPoint y: 484, distance: 15.1
click at [801, 482] on div "FOB - import" at bounding box center [844, 480] width 156 height 13
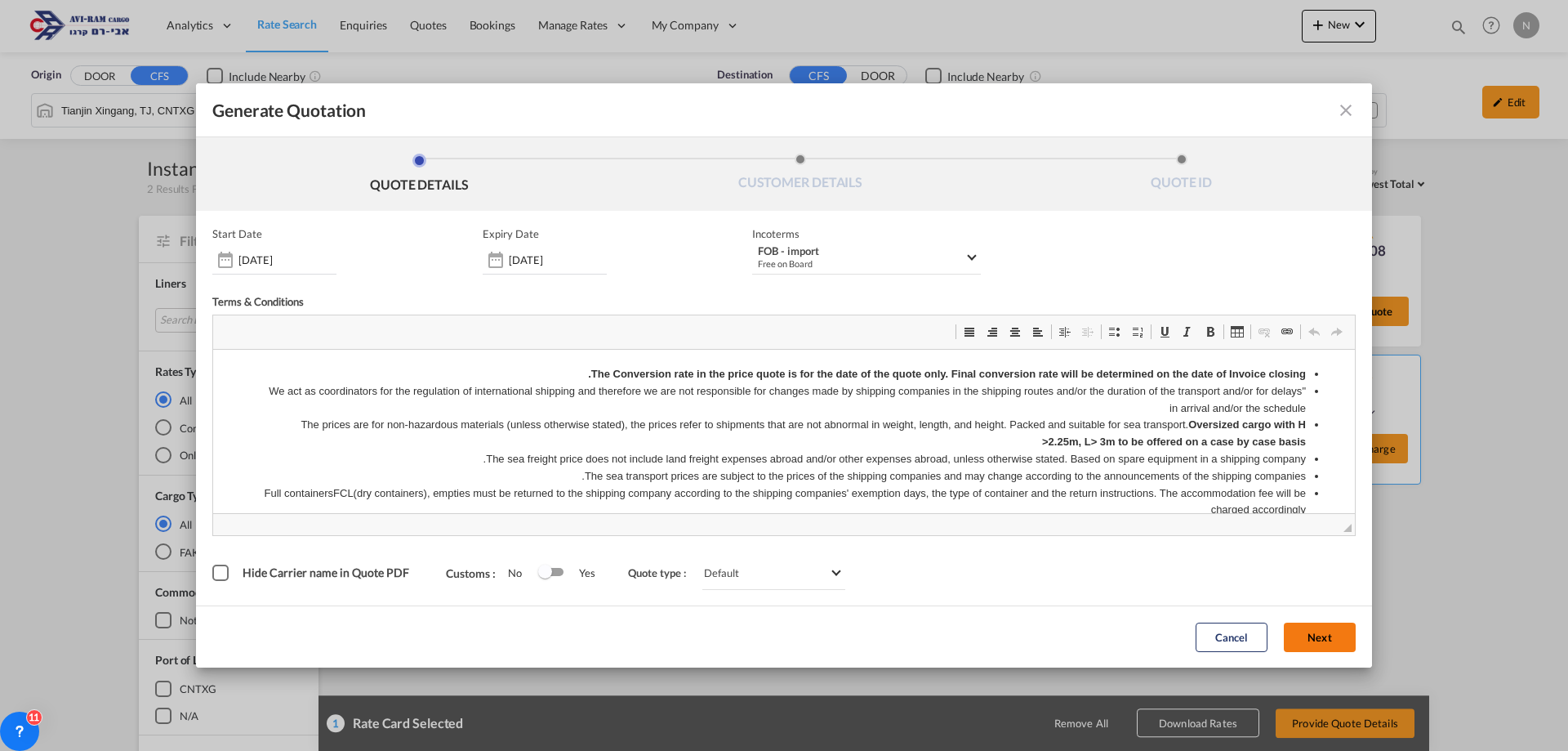
click at [1306, 632] on button "Next" at bounding box center [1320, 637] width 72 height 29
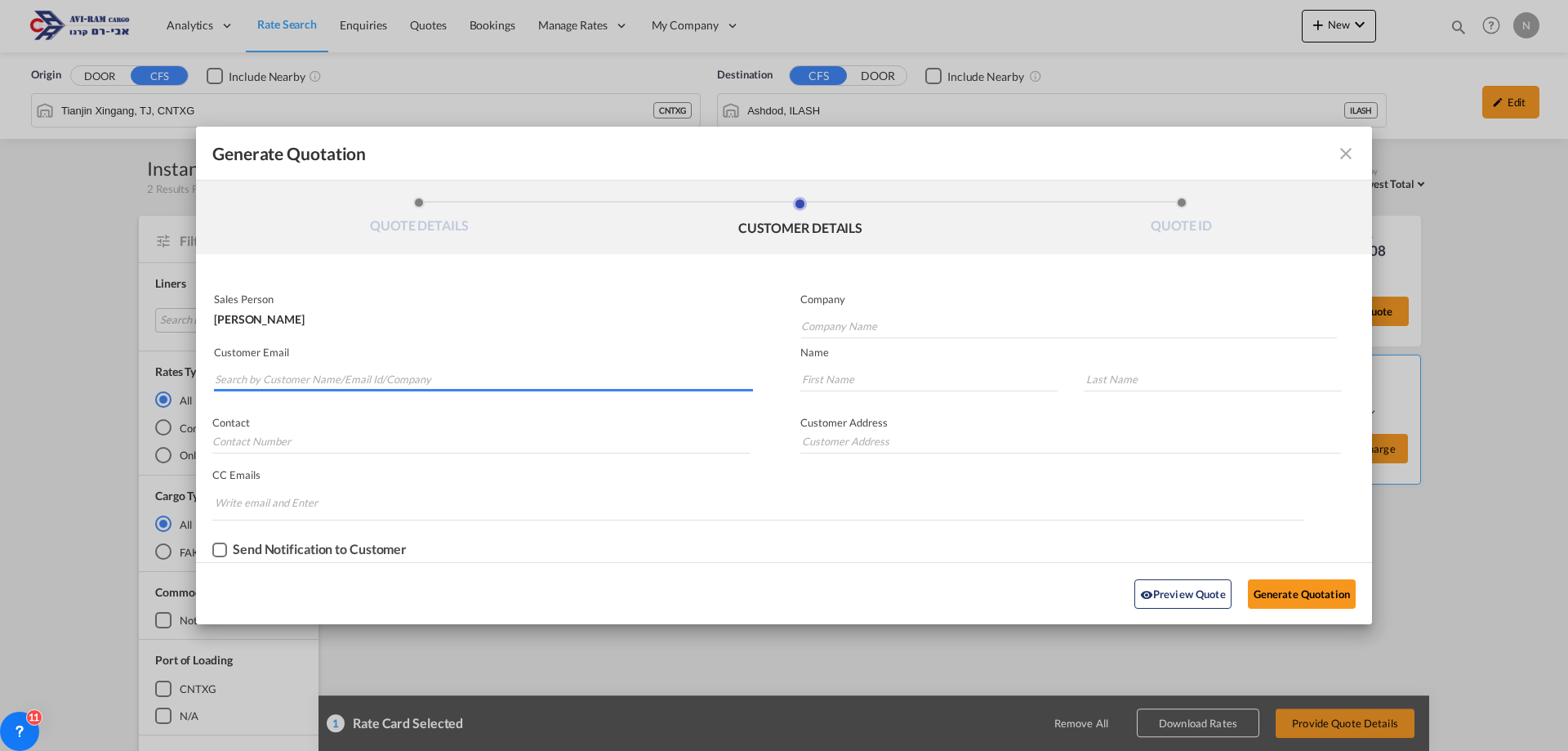
click at [362, 376] on input "Search by Customer Name/Email Id/Company" at bounding box center [484, 379] width 538 height 25
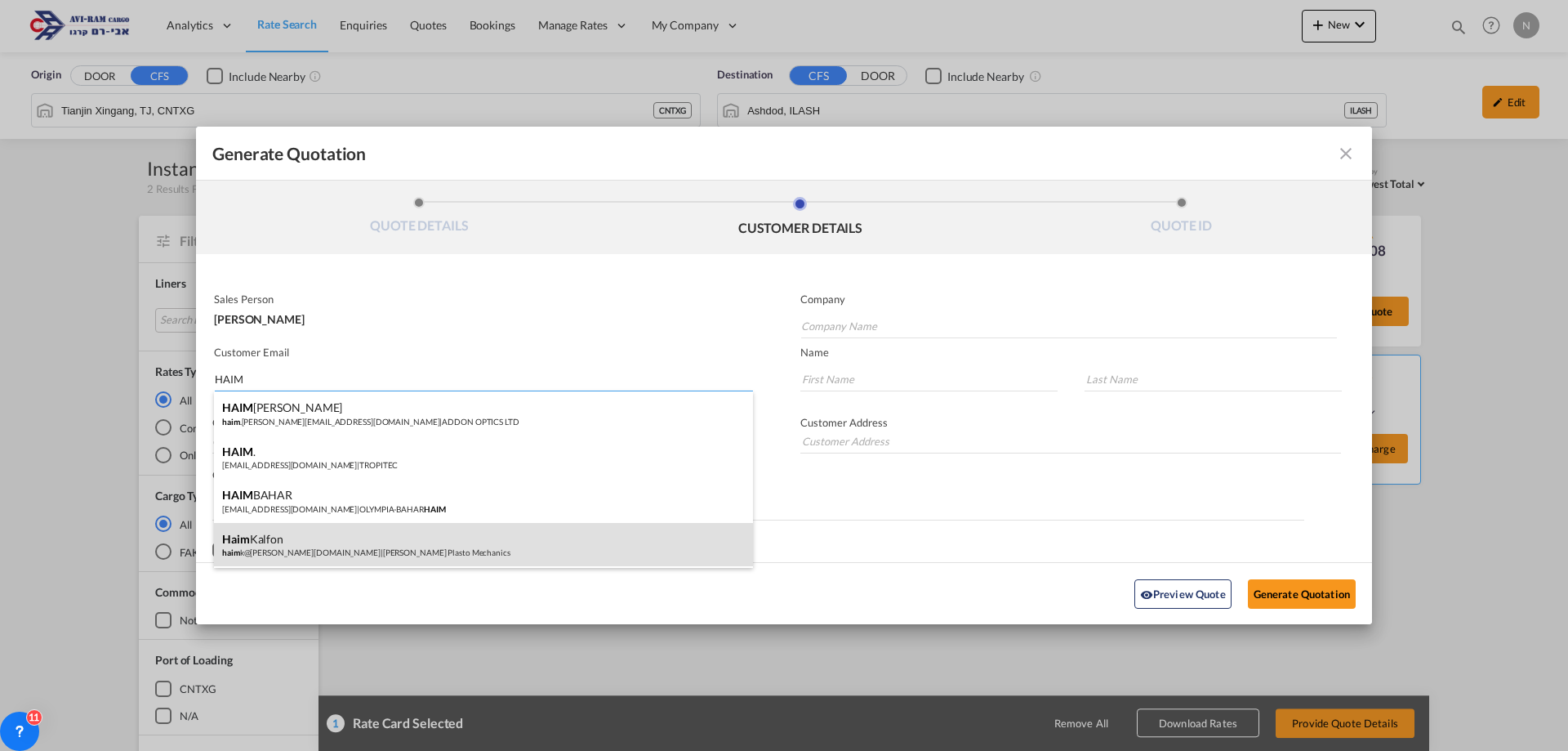
type input "HAIM"
click at [285, 544] on div "[PERSON_NAME] haim k@[PERSON_NAME][DOMAIN_NAME] | [PERSON_NAME] Plasto Mechanics" at bounding box center [483, 545] width 539 height 44
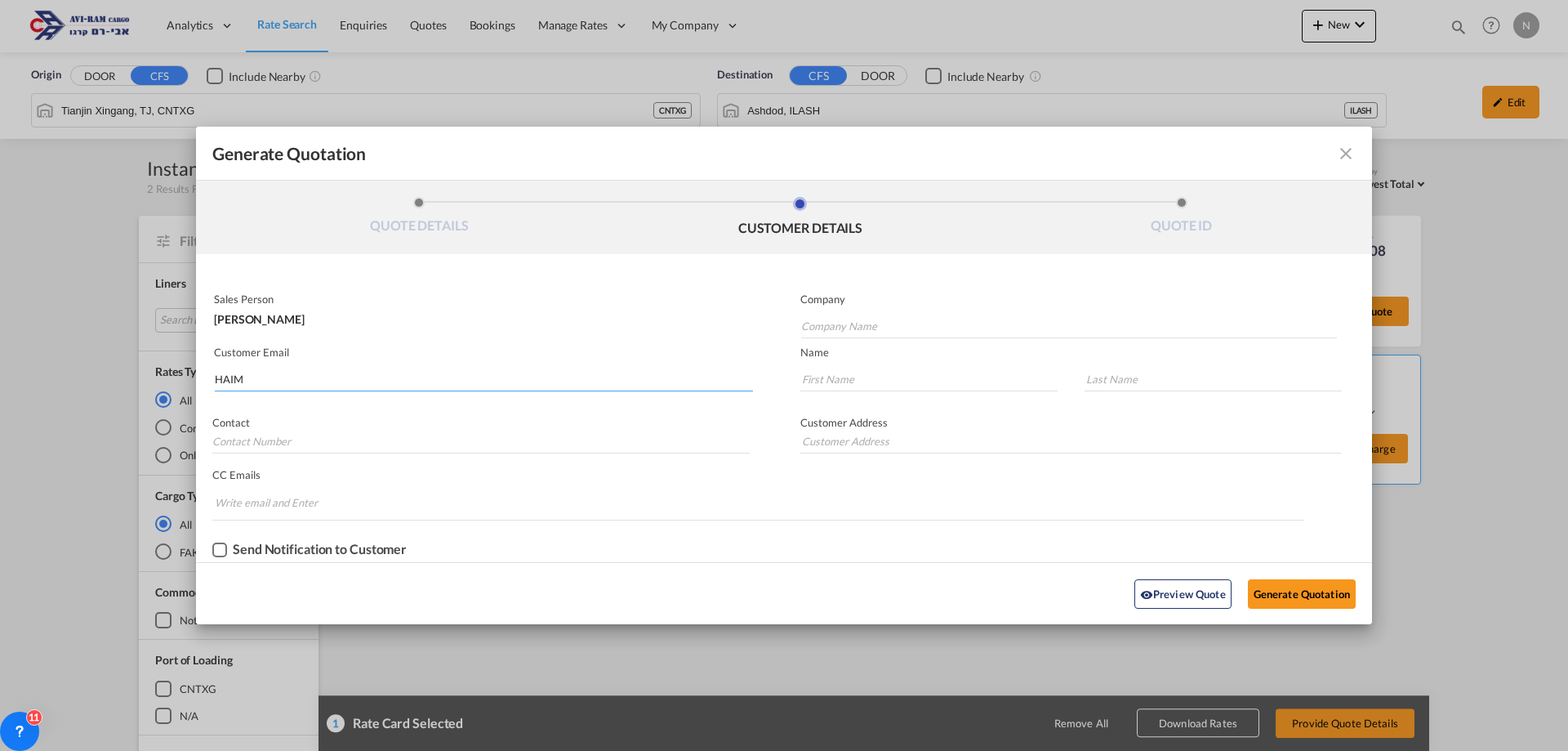
type input "[PERSON_NAME] Plasto Mechanics"
type input "[EMAIL_ADDRESS][PERSON_NAME][DOMAIN_NAME]"
type input "Haim"
type input "Kalfon"
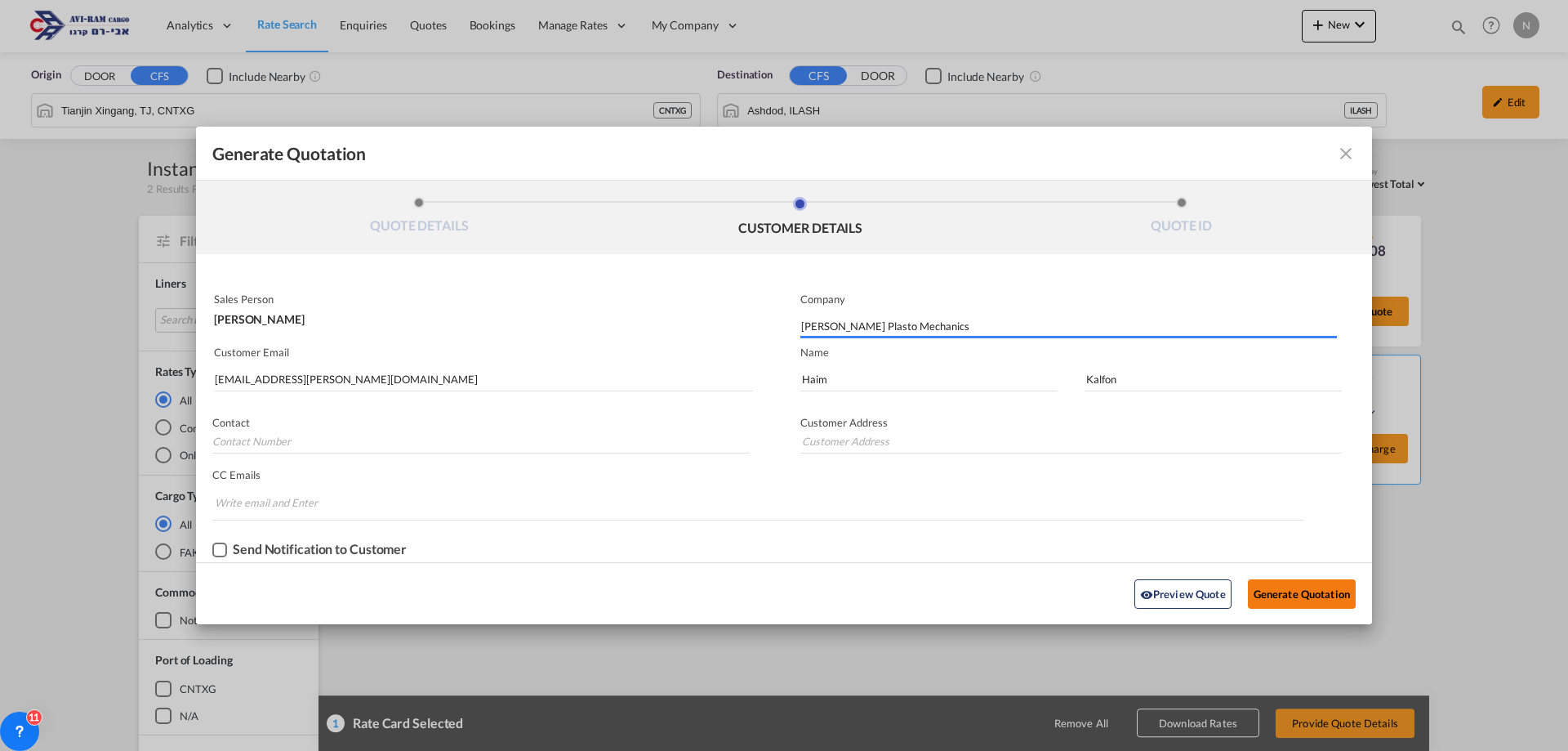
click at [1282, 593] on button "Generate Quotation" at bounding box center [1302, 594] width 108 height 29
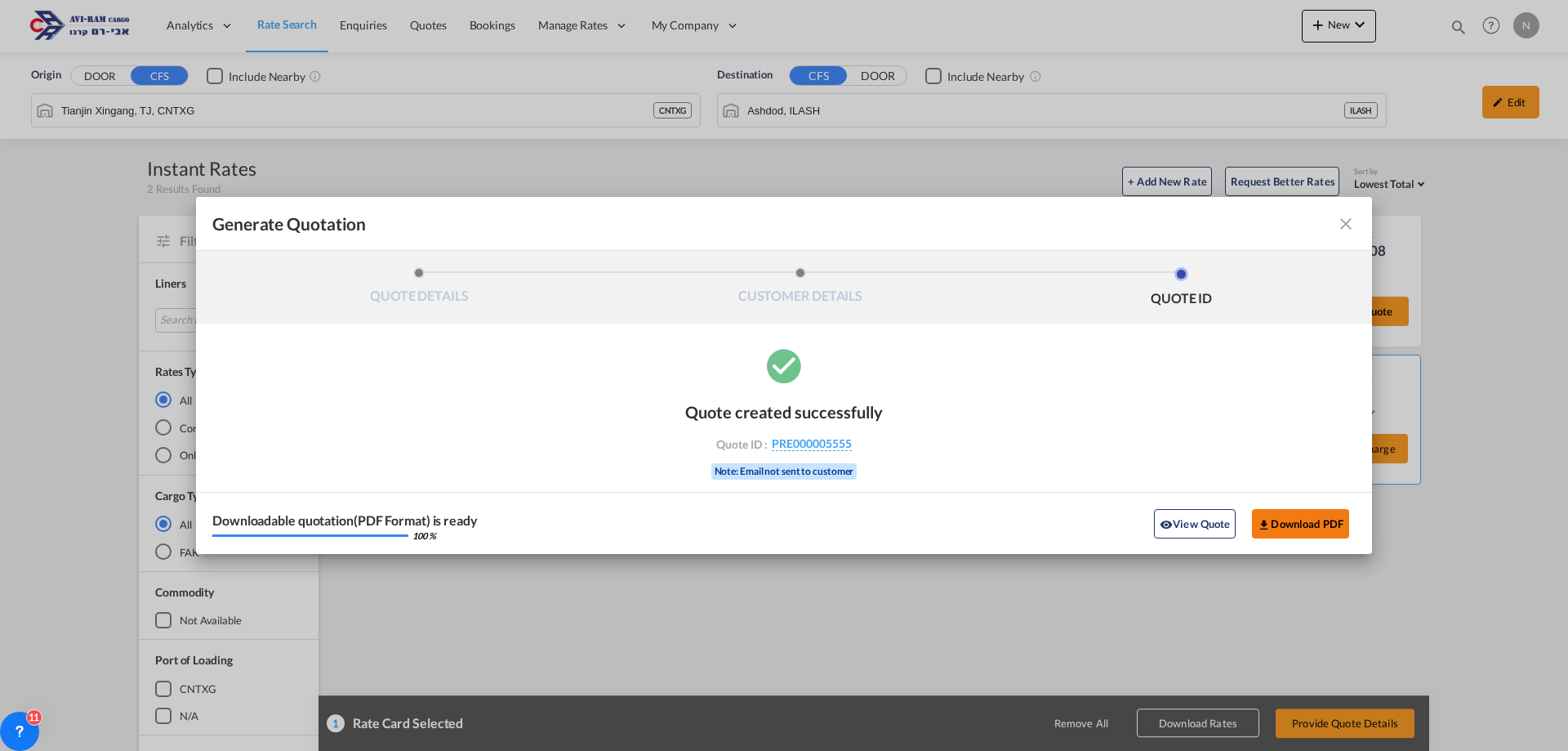
click at [1292, 528] on button "Download PDF" at bounding box center [1301, 524] width 97 height 29
